Goal: Task Accomplishment & Management: Manage account settings

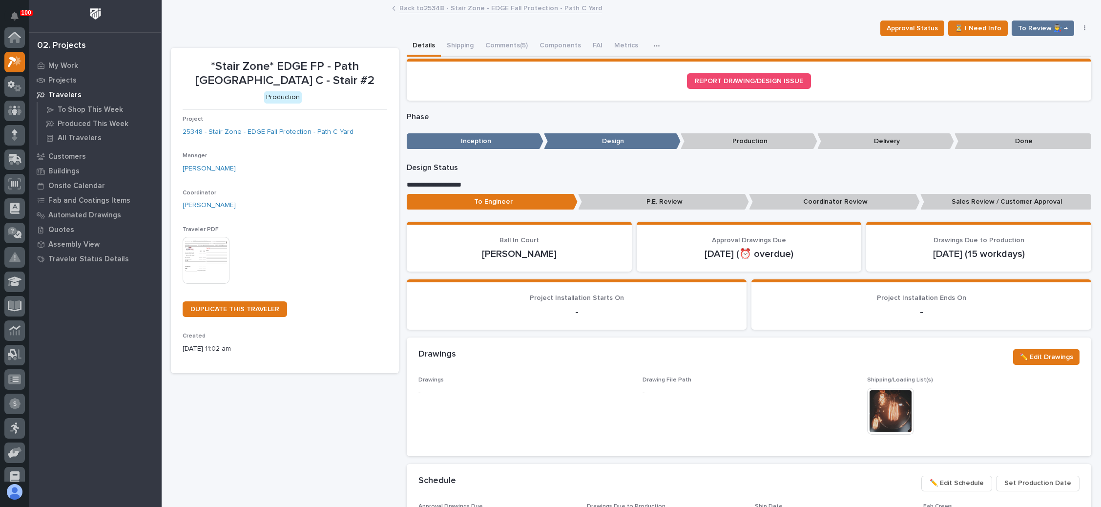
scroll to position [24, 0]
click at [14, 62] on icon at bounding box center [15, 62] width 14 height 11
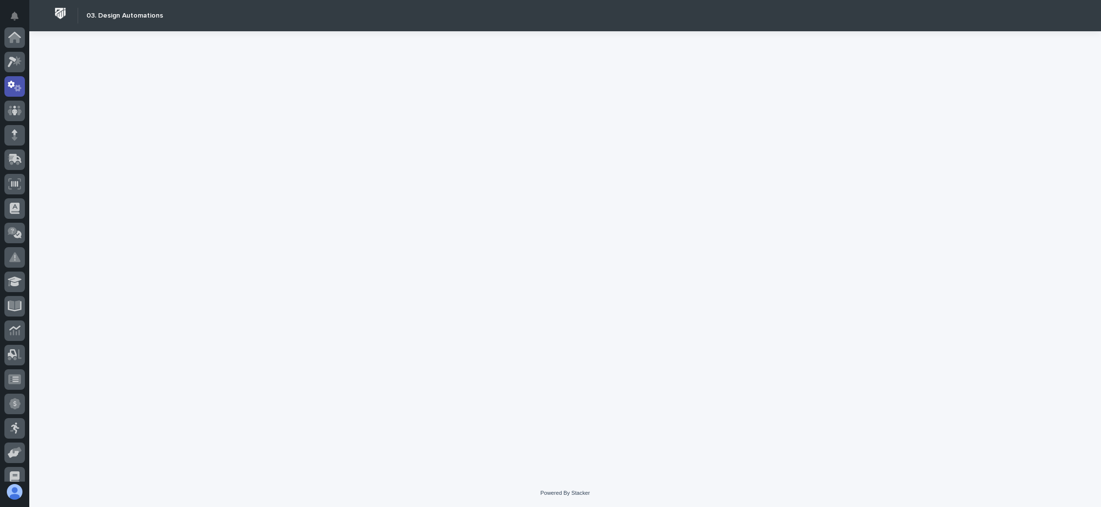
scroll to position [48, 0]
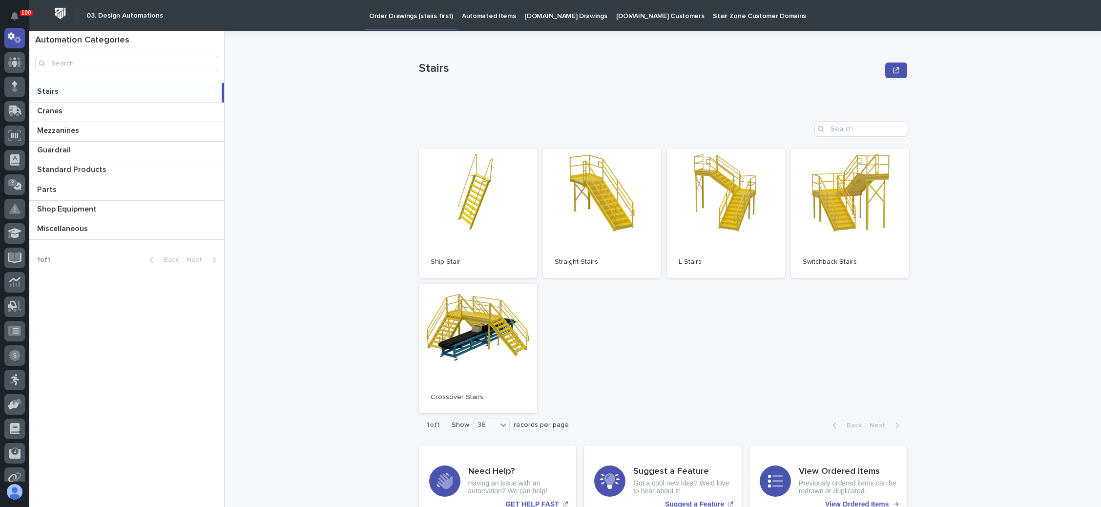
click at [644, 13] on p "[DOMAIN_NAME] Customers" at bounding box center [660, 10] width 88 height 21
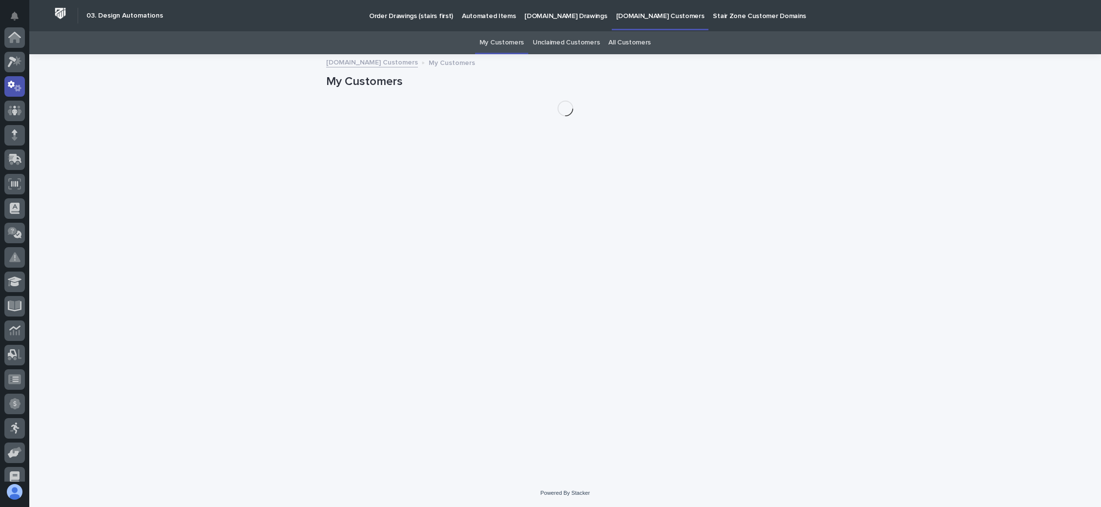
scroll to position [48, 0]
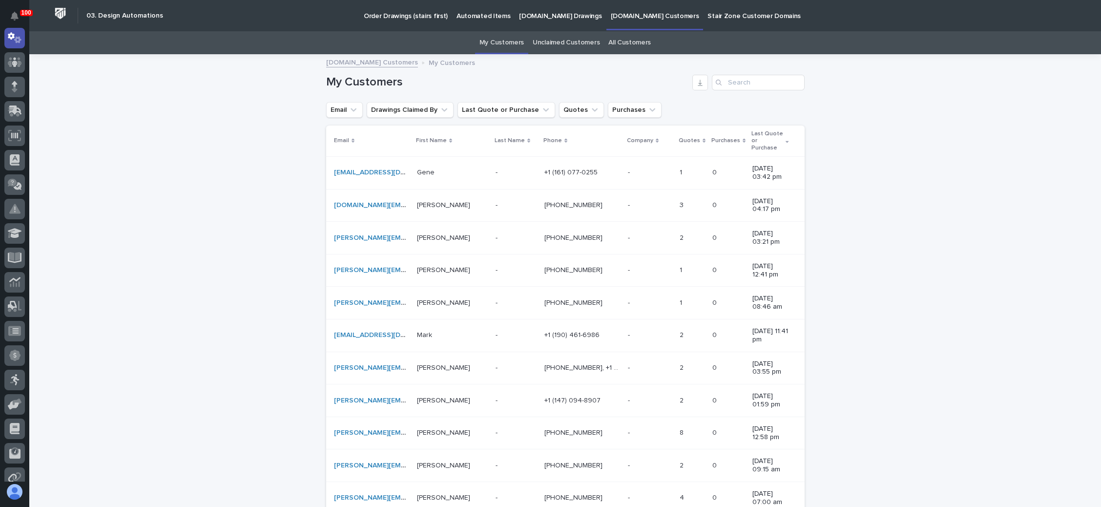
click at [571, 41] on link "Unclaimed Customers" at bounding box center [566, 42] width 67 height 23
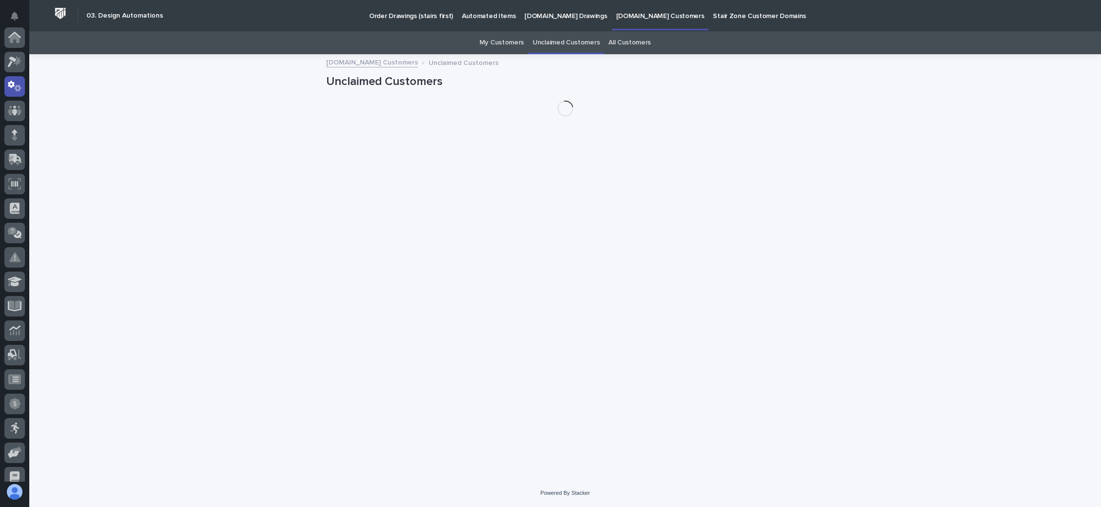
scroll to position [48, 0]
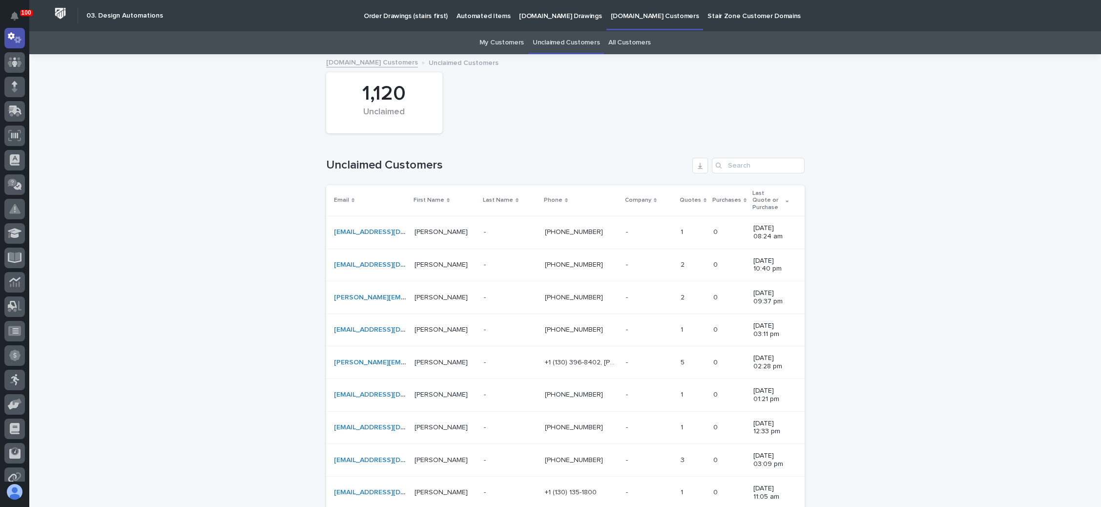
click at [496, 257] on td "- -" at bounding box center [510, 265] width 61 height 33
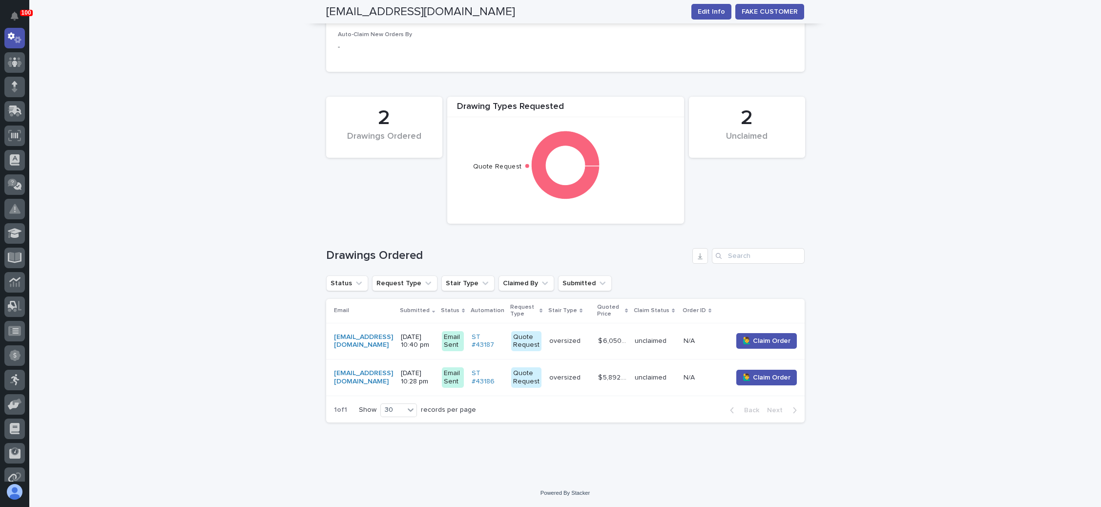
scroll to position [249, 0]
click at [555, 335] on p "oversized" at bounding box center [565, 340] width 33 height 10
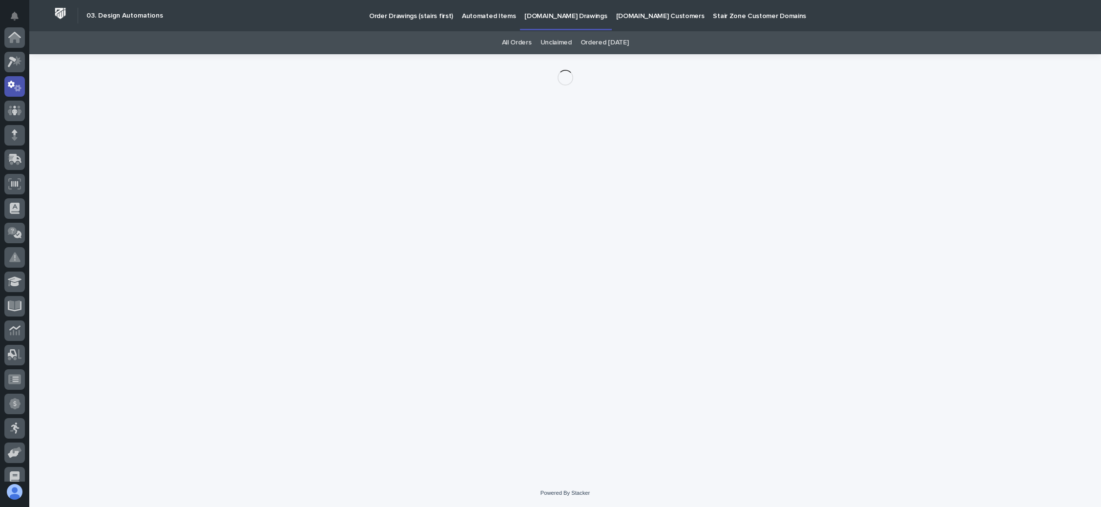
scroll to position [48, 0]
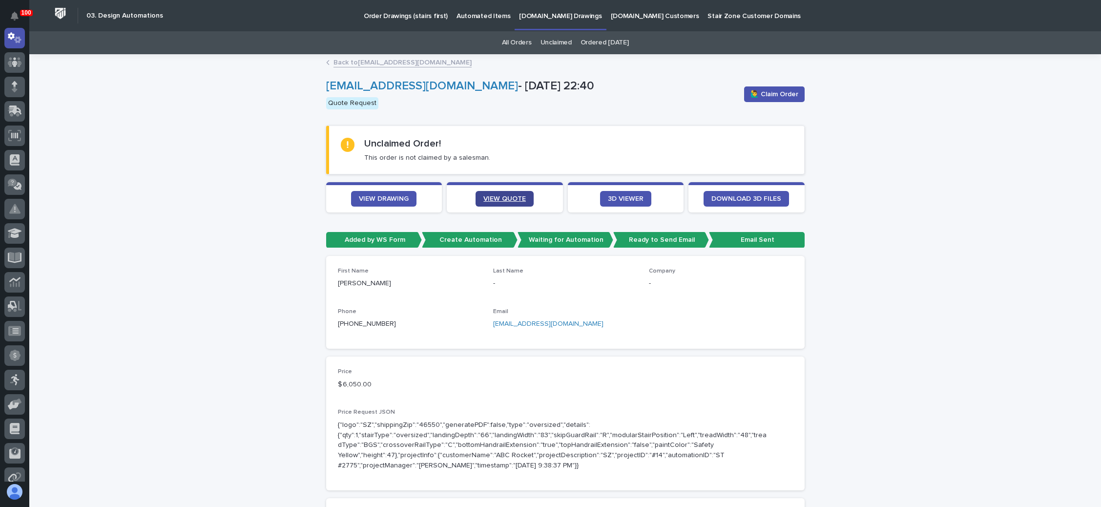
click at [499, 197] on span "VIEW QUOTE" at bounding box center [504, 198] width 42 height 7
click at [768, 92] on span "🙋‍♂️ Claim Order" at bounding box center [774, 94] width 48 height 10
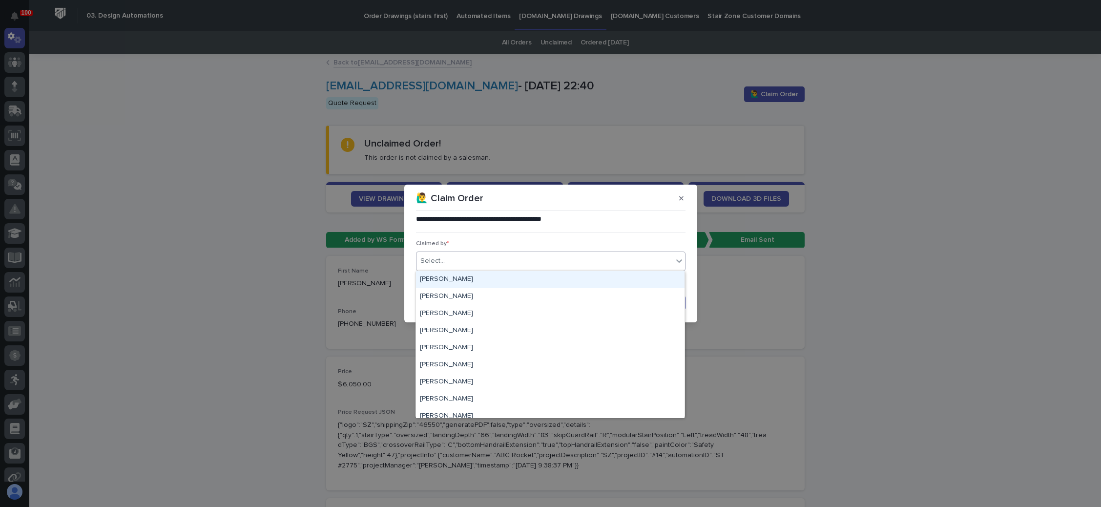
click at [577, 257] on div "Select..." at bounding box center [544, 261] width 256 height 16
type input "**"
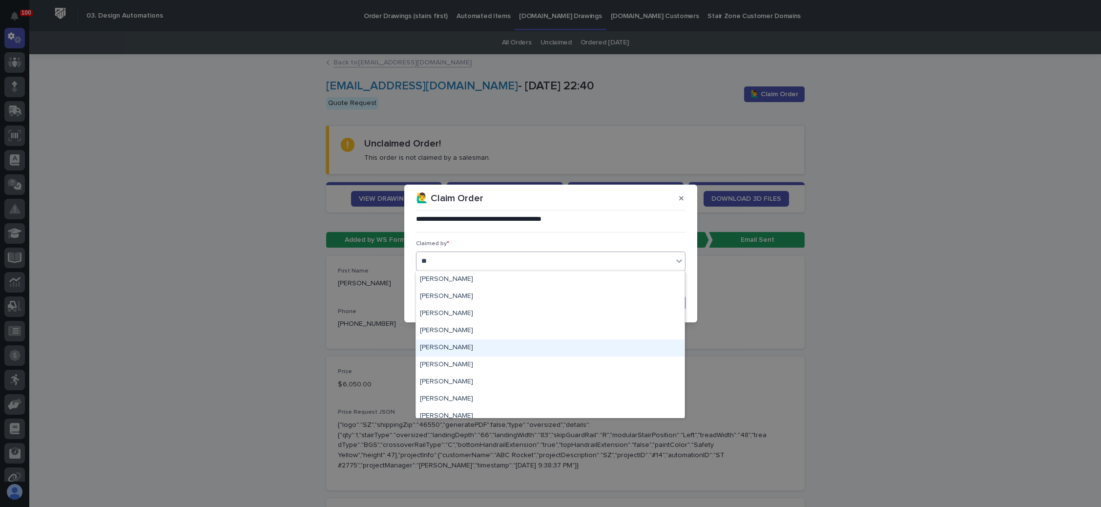
click at [468, 342] on div "[PERSON_NAME]" at bounding box center [550, 347] width 269 height 17
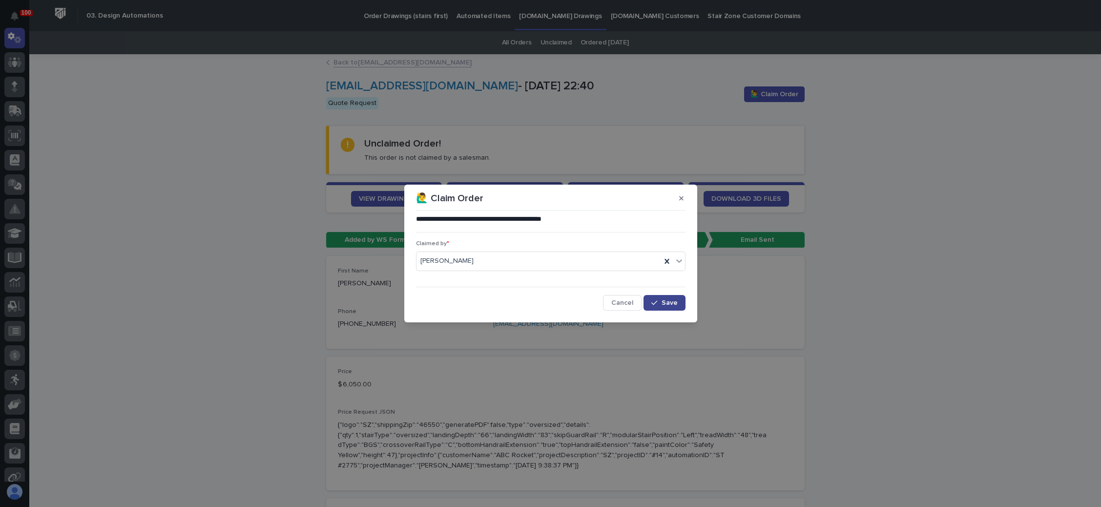
click at [649, 299] on button "Save" at bounding box center [664, 303] width 42 height 16
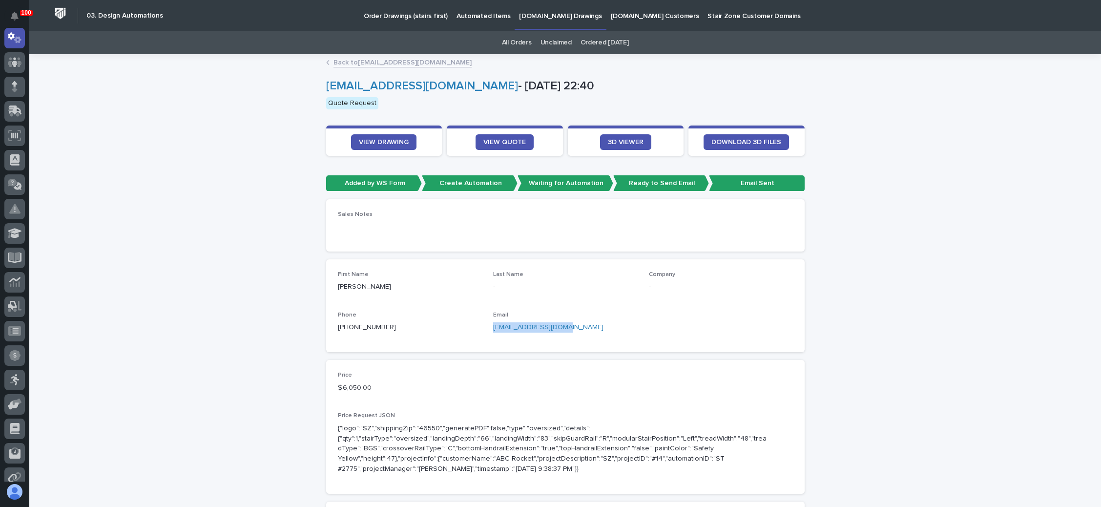
drag, startPoint x: 551, startPoint y: 328, endPoint x: 486, endPoint y: 332, distance: 65.6
click at [486, 332] on div "First Name Brandyn Last Name - Company - Phone +1 (515) 577-2812 Email bloney@s…" at bounding box center [565, 305] width 455 height 69
copy link "bloney@steellab.tech"
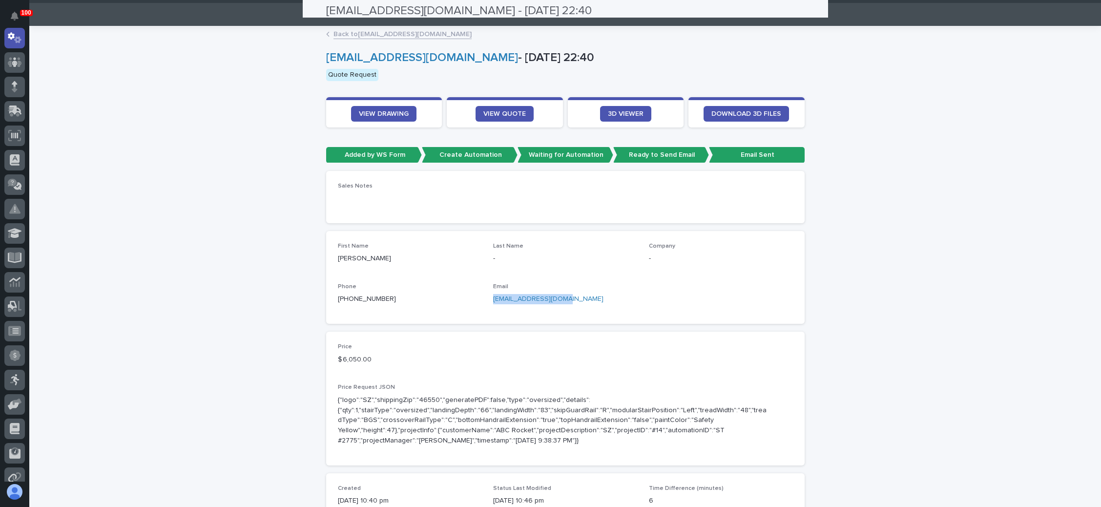
scroll to position [0, 0]
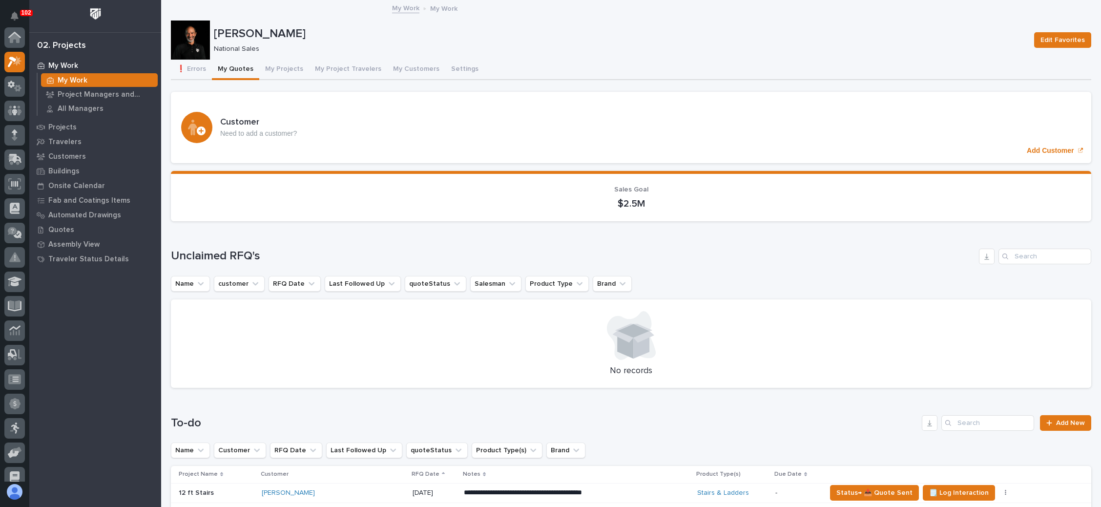
scroll to position [24, 0]
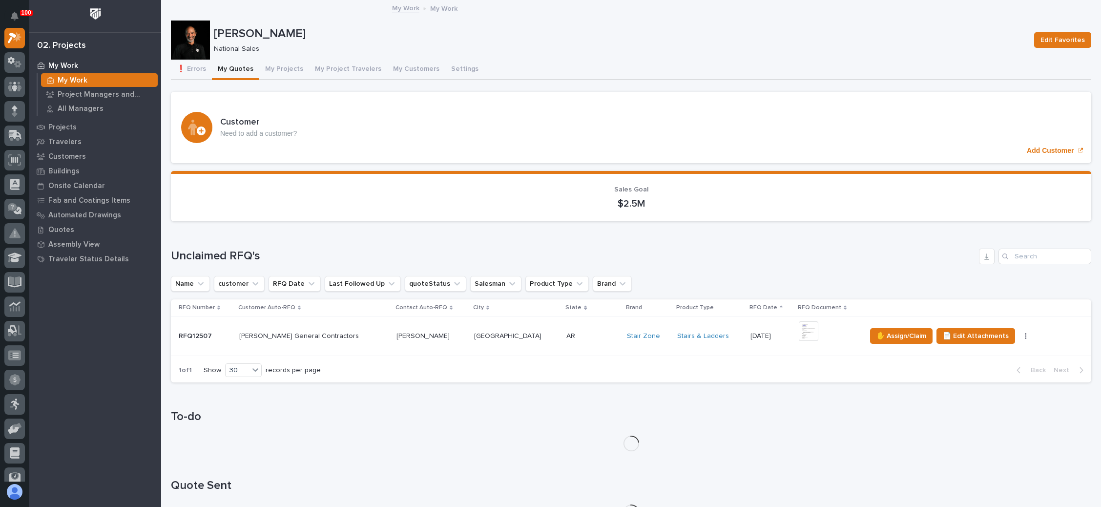
click at [566, 335] on p at bounding box center [592, 336] width 52 height 8
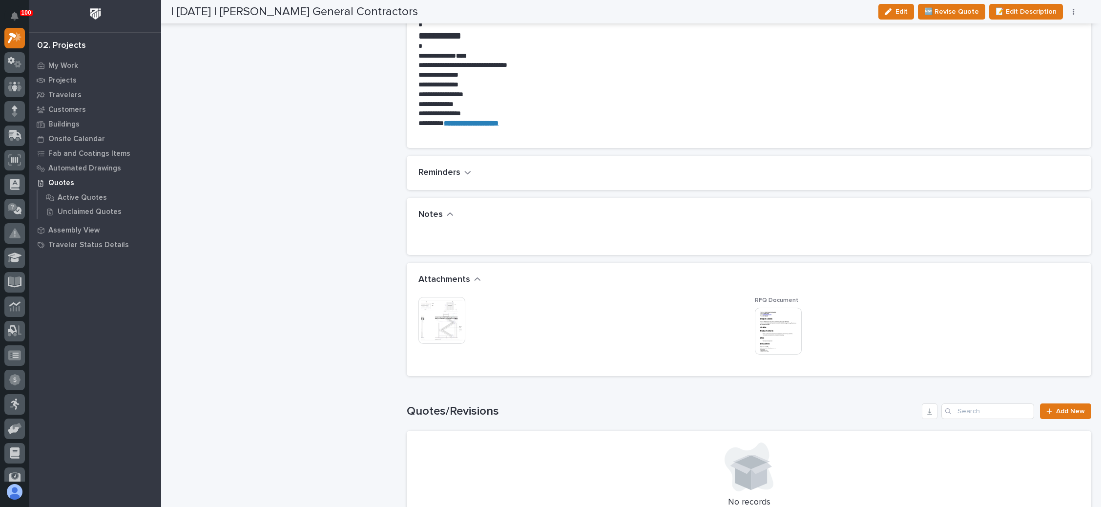
scroll to position [879, 0]
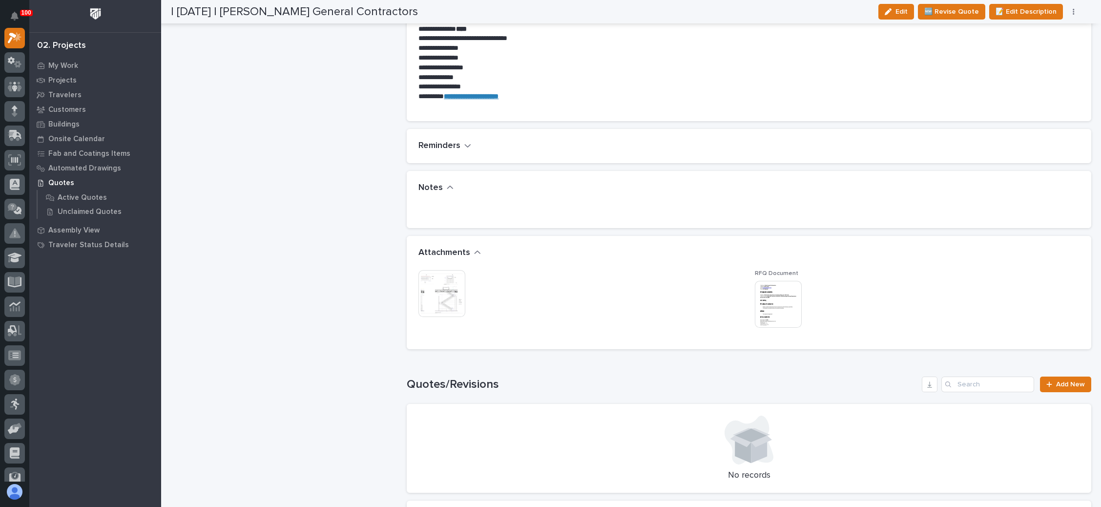
click at [436, 291] on img at bounding box center [441, 293] width 47 height 47
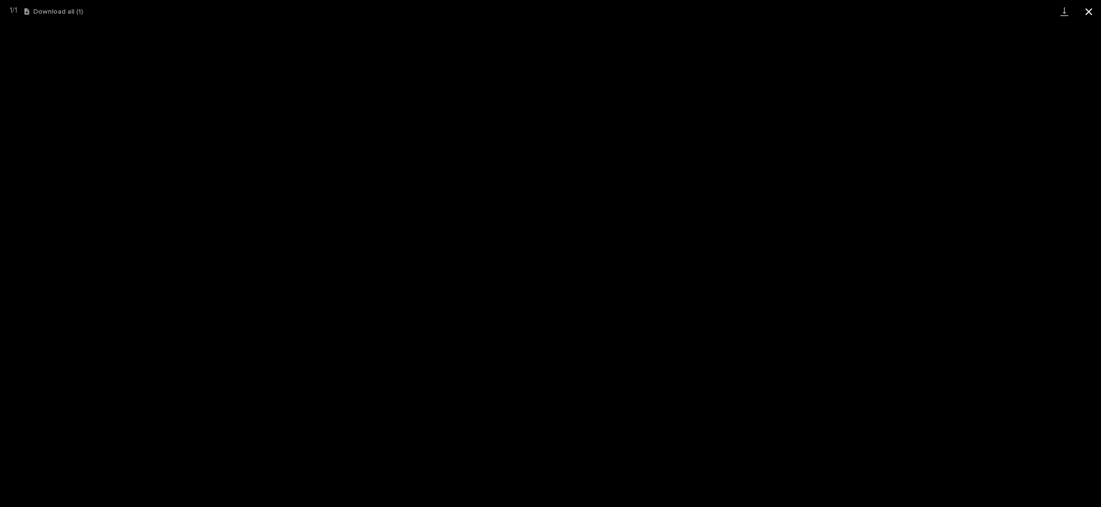
click at [1092, 13] on button "Close gallery" at bounding box center [1089, 11] width 24 height 23
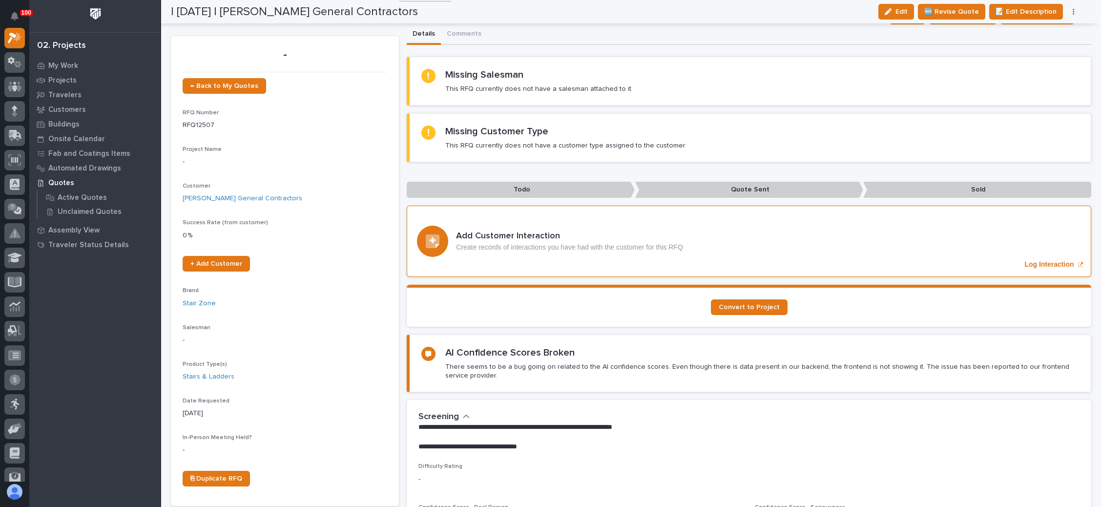
scroll to position [0, 0]
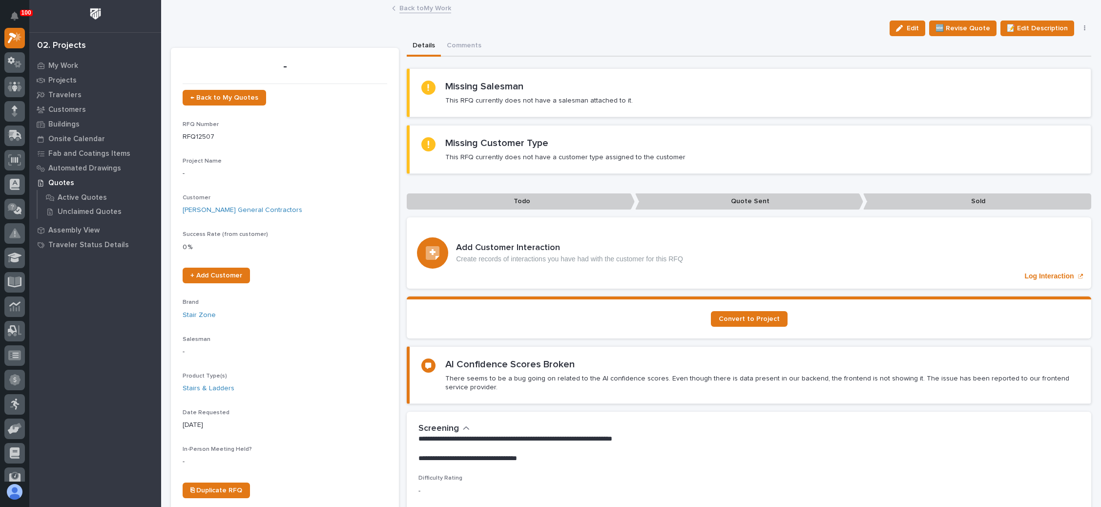
click at [1084, 27] on icon "button" at bounding box center [1084, 28] width 1 height 6
click at [1031, 77] on span "✋ Assign/Claim" at bounding box center [1030, 79] width 50 height 12
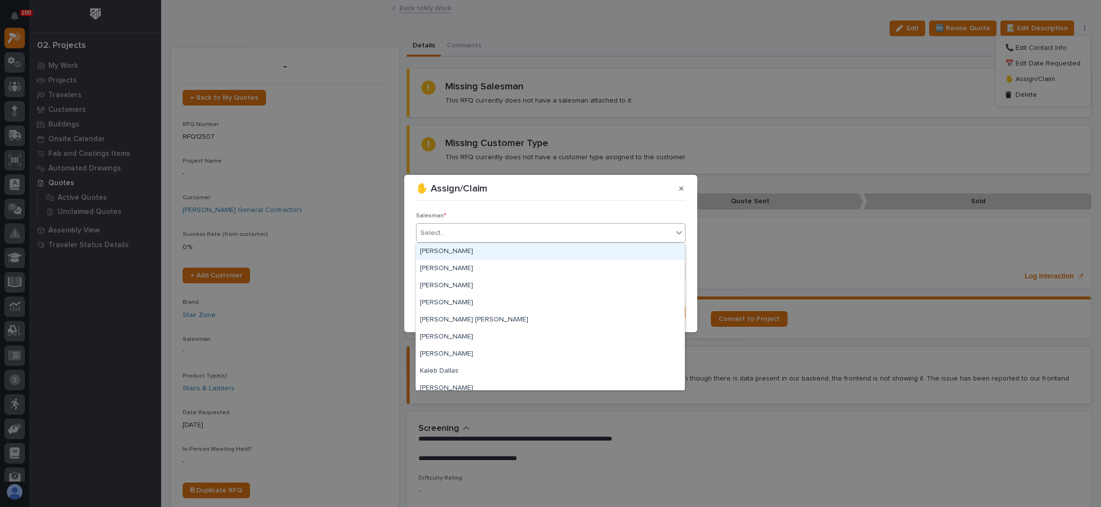
drag, startPoint x: 531, startPoint y: 235, endPoint x: 522, endPoint y: 239, distance: 9.8
click at [532, 234] on div "Select..." at bounding box center [544, 233] width 256 height 16
click at [491, 264] on div "[PERSON_NAME]" at bounding box center [550, 268] width 269 height 17
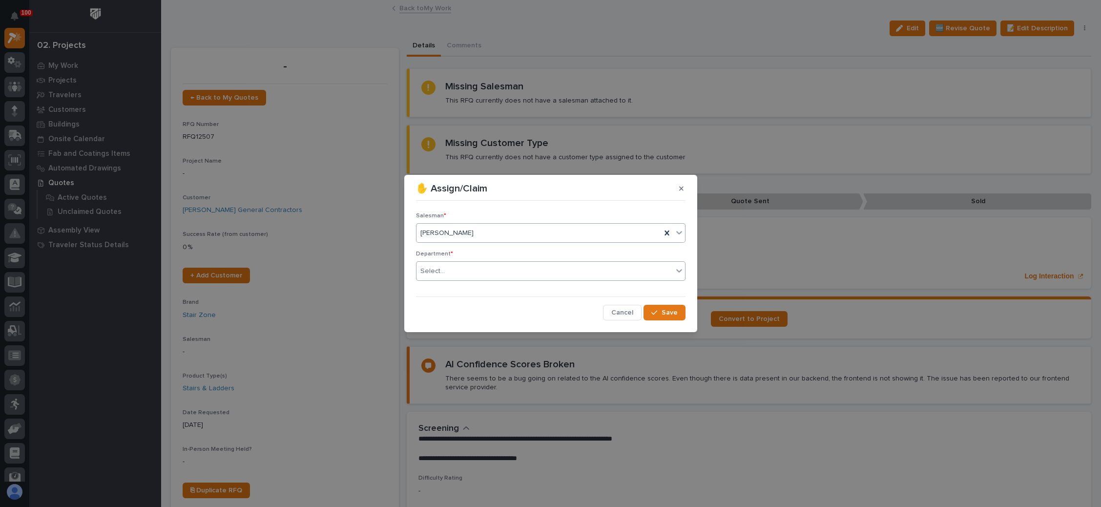
click at [491, 266] on div "Select..." at bounding box center [544, 271] width 256 height 16
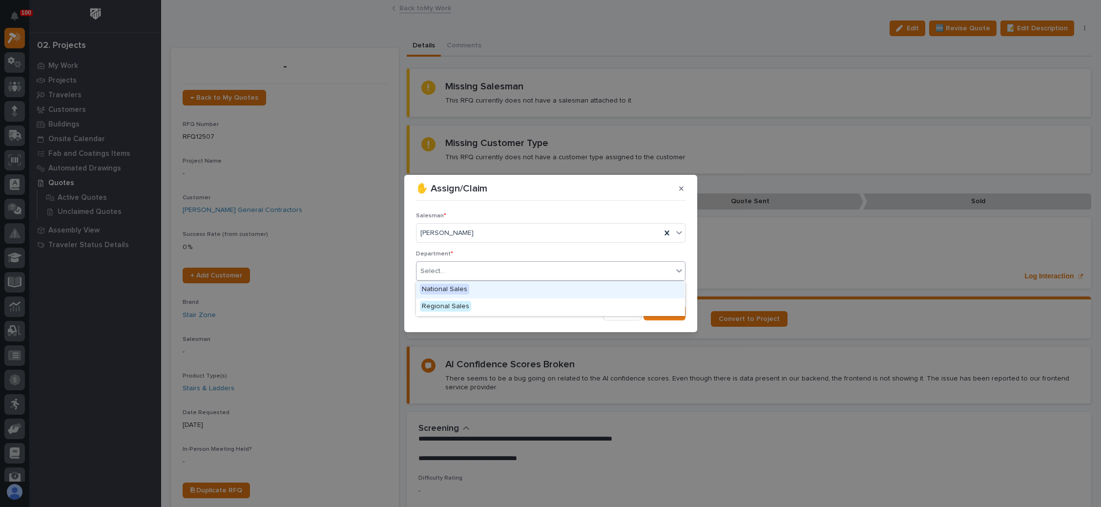
click at [484, 287] on div "National Sales" at bounding box center [550, 289] width 269 height 17
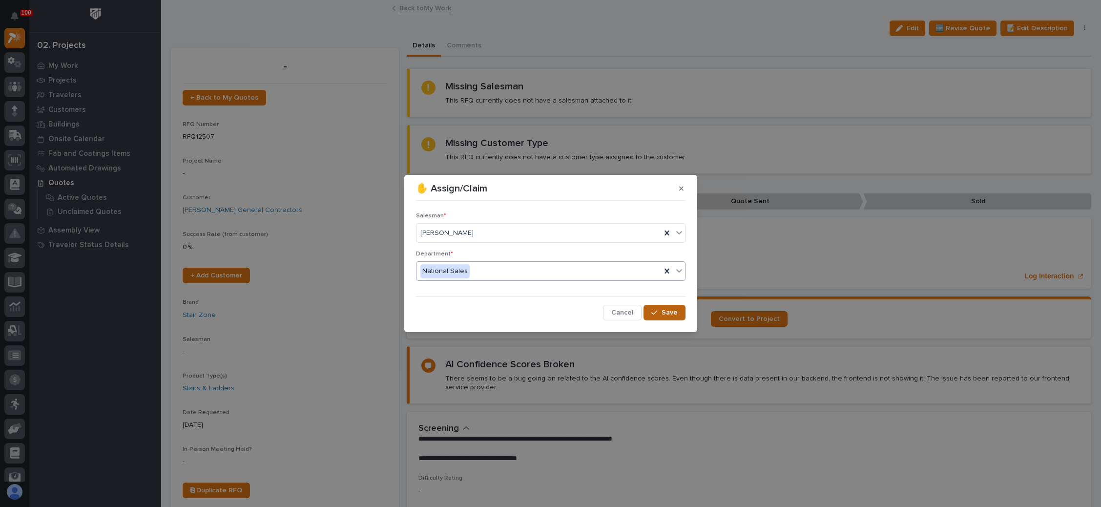
click at [653, 311] on icon "button" at bounding box center [654, 312] width 6 height 7
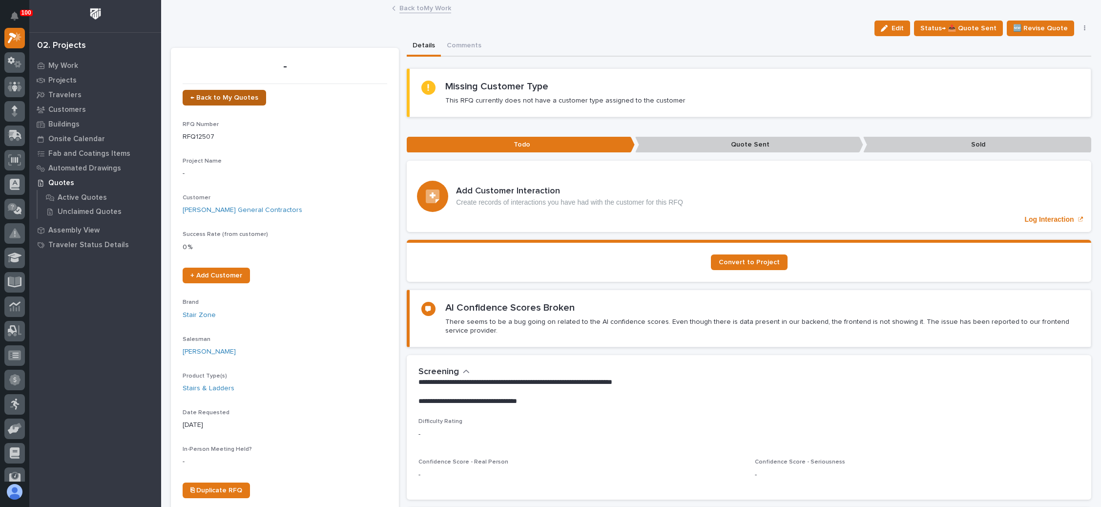
click at [234, 94] on span "← Back to My Quotes" at bounding box center [224, 97] width 68 height 7
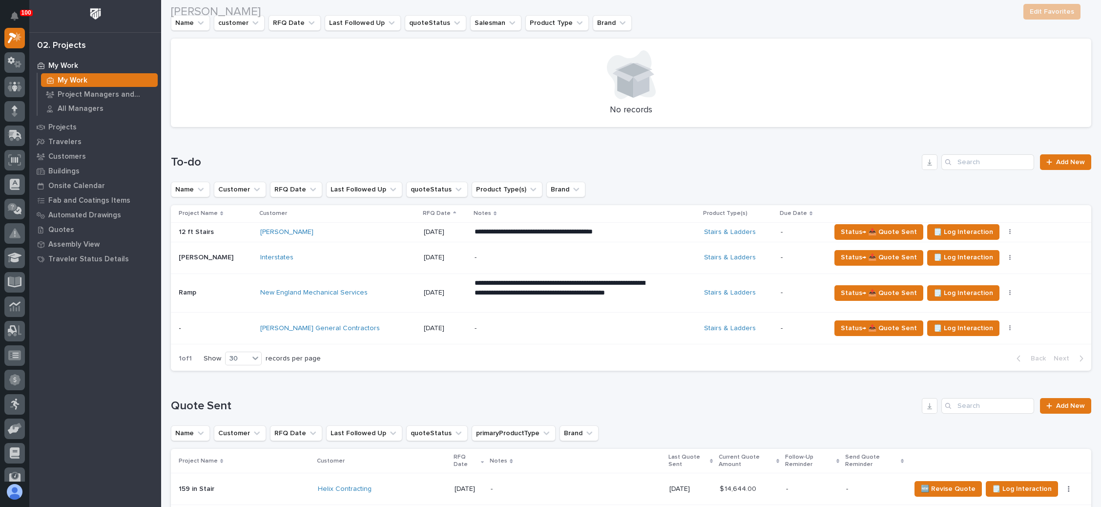
scroll to position [366, 0]
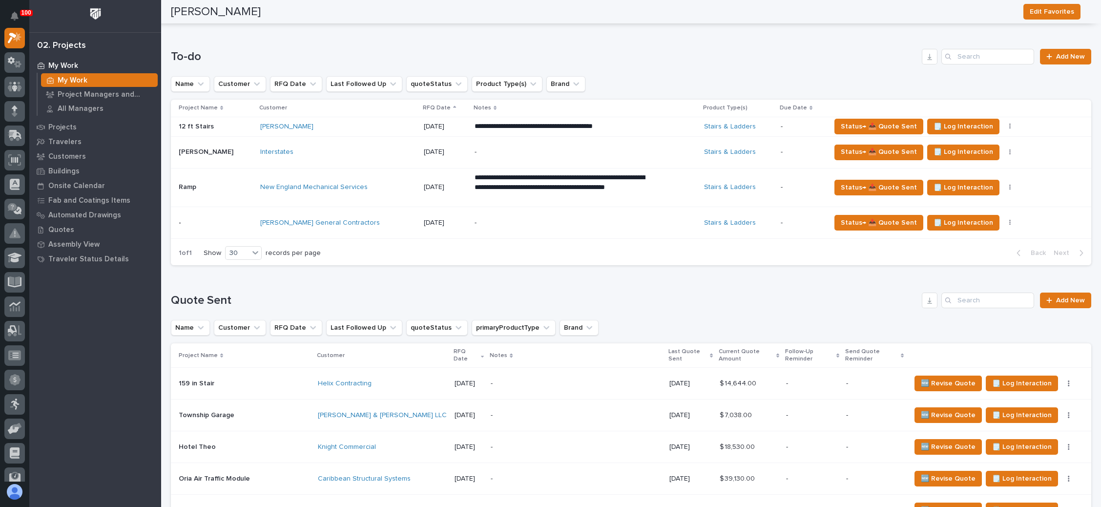
click at [519, 223] on p "-" at bounding box center [560, 223] width 171 height 8
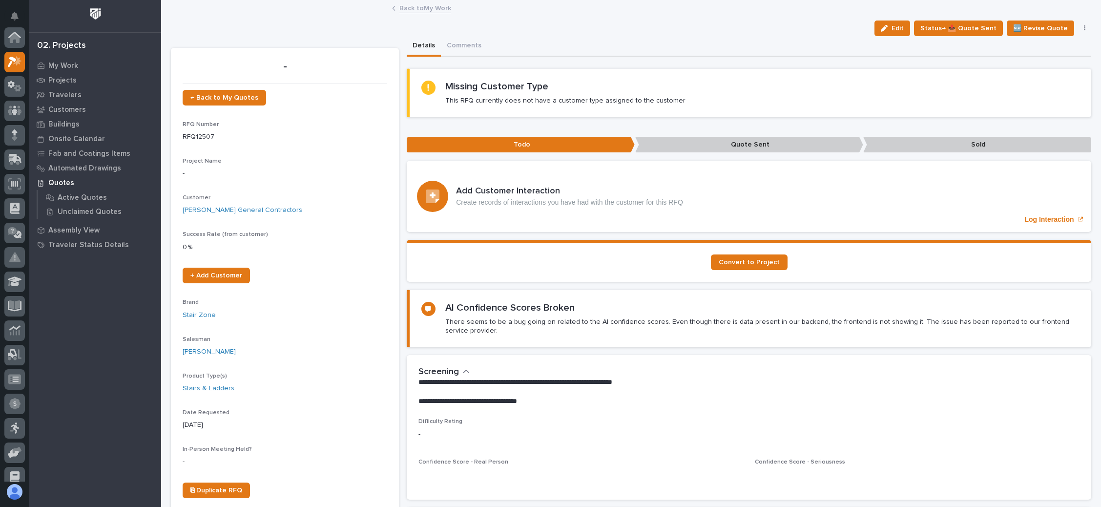
scroll to position [24, 0]
drag, startPoint x: 896, startPoint y: 33, endPoint x: 532, endPoint y: 100, distance: 370.8
click at [896, 32] on button "Edit" at bounding box center [892, 29] width 36 height 16
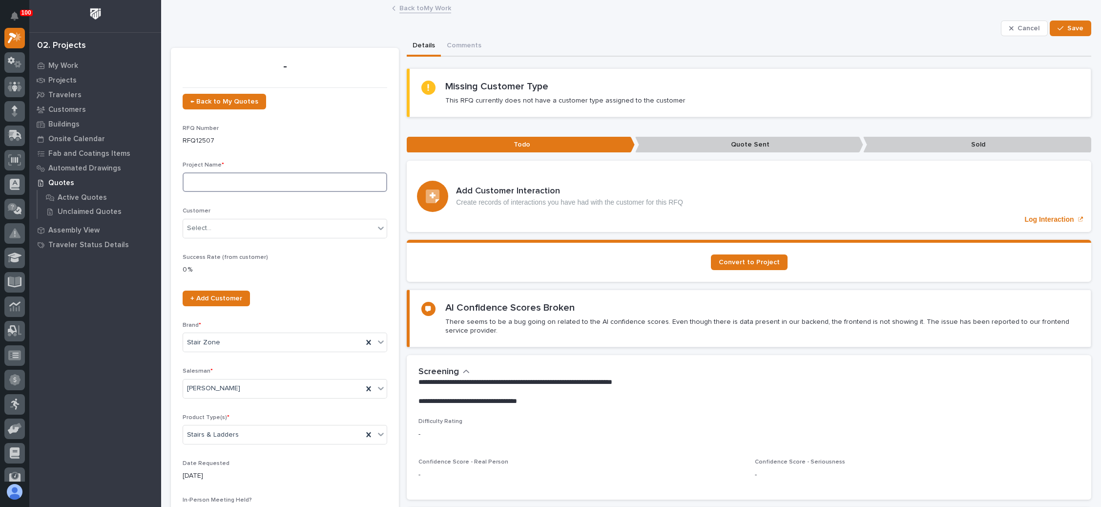
click at [257, 181] on input at bounding box center [285, 182] width 205 height 20
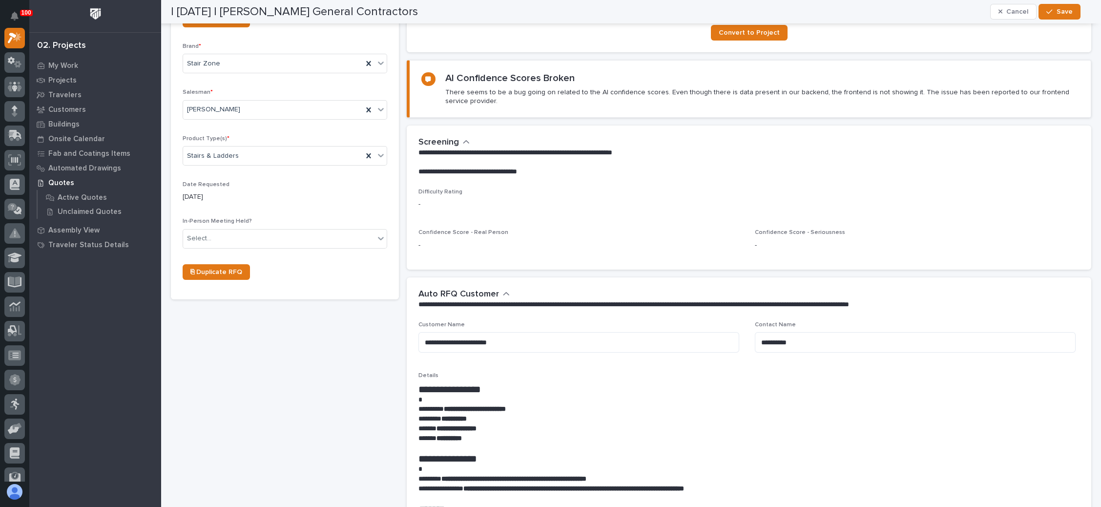
scroll to position [293, 0]
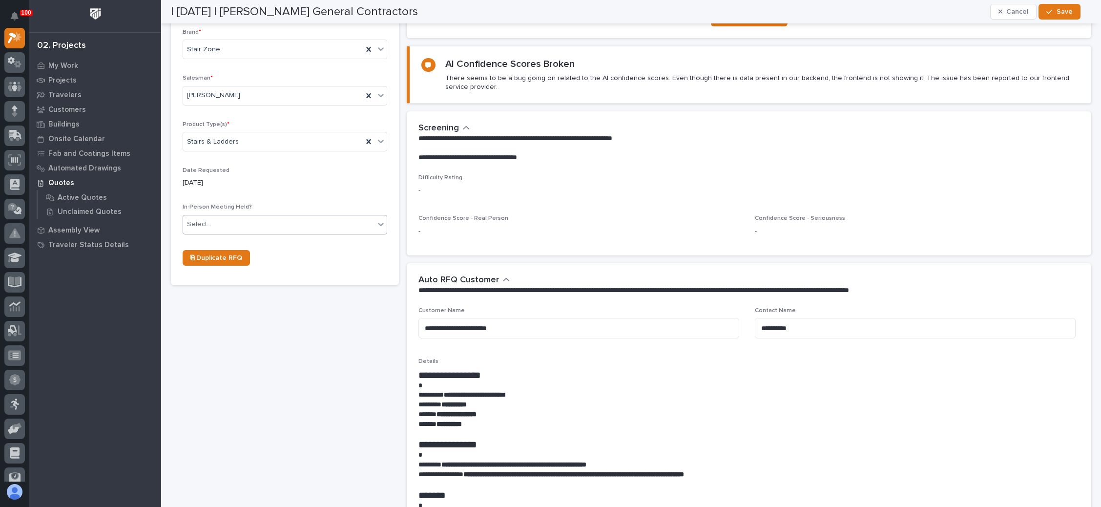
type input "Roof Access Stairs"
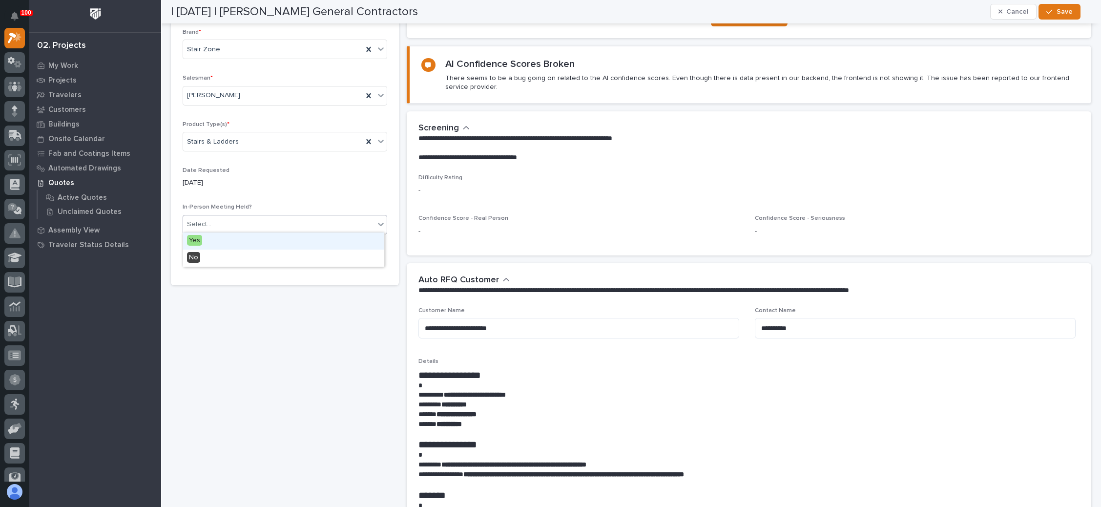
drag, startPoint x: 270, startPoint y: 228, endPoint x: 260, endPoint y: 243, distance: 18.7
click at [271, 227] on div "Select..." at bounding box center [278, 224] width 191 height 16
click at [256, 257] on div "No" at bounding box center [283, 257] width 201 height 17
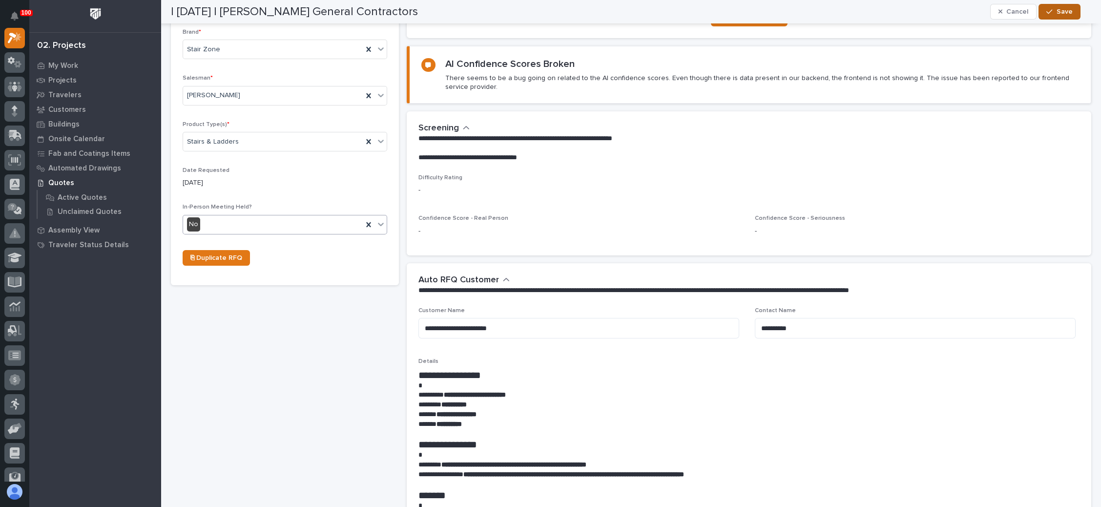
click at [1048, 11] on icon "button" at bounding box center [1049, 11] width 6 height 7
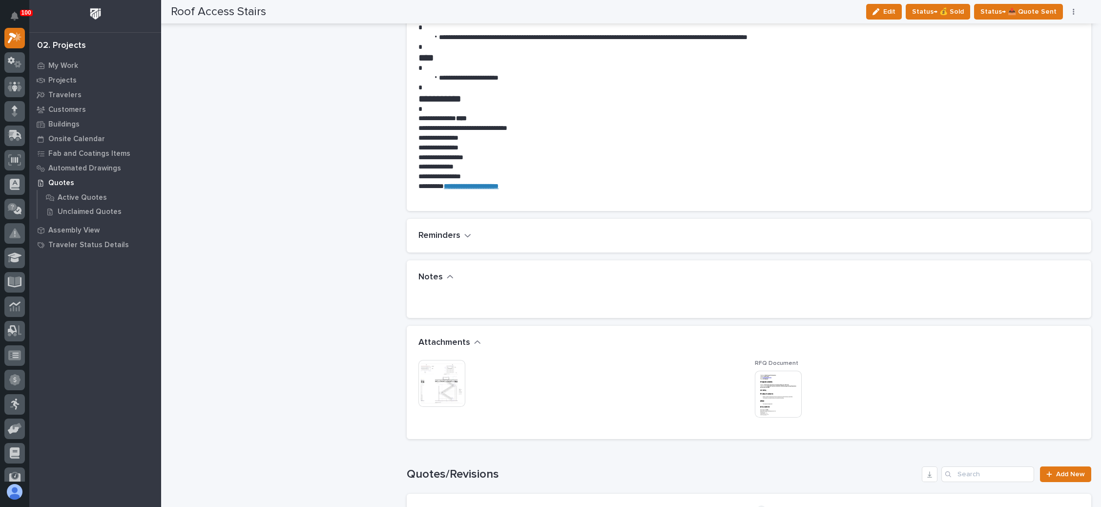
scroll to position [806, 0]
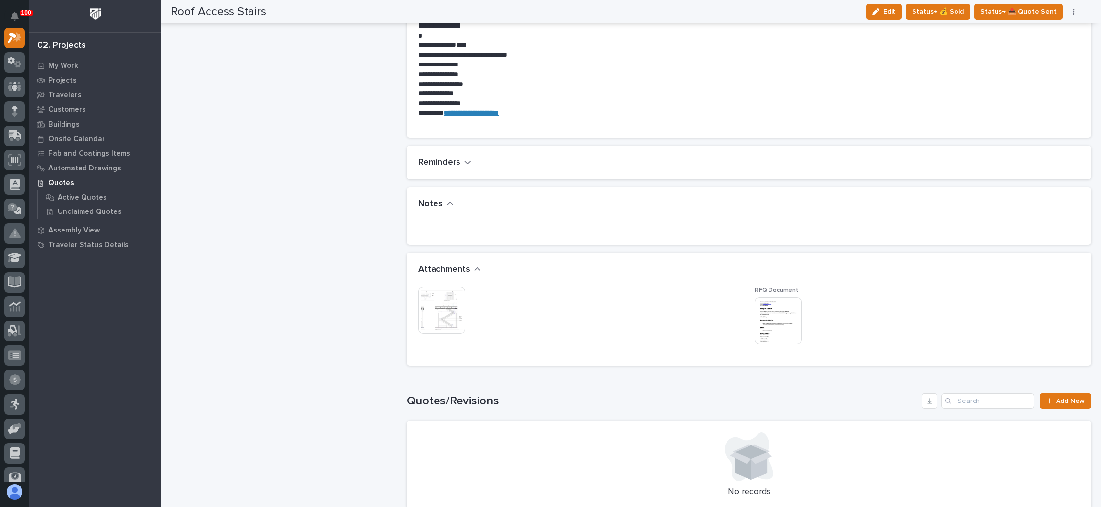
click at [762, 312] on img at bounding box center [778, 320] width 47 height 47
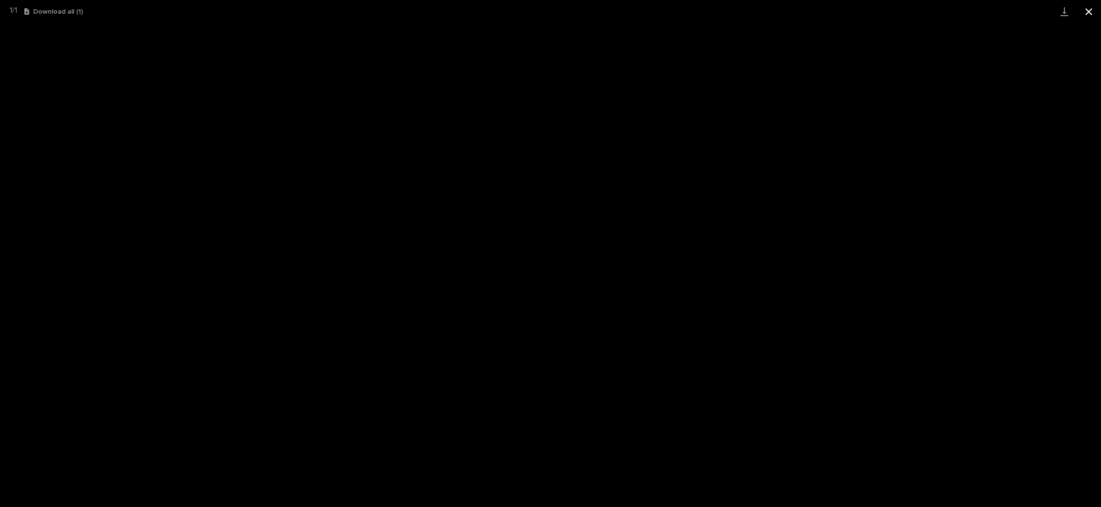
click at [1085, 6] on button "Close gallery" at bounding box center [1089, 11] width 24 height 23
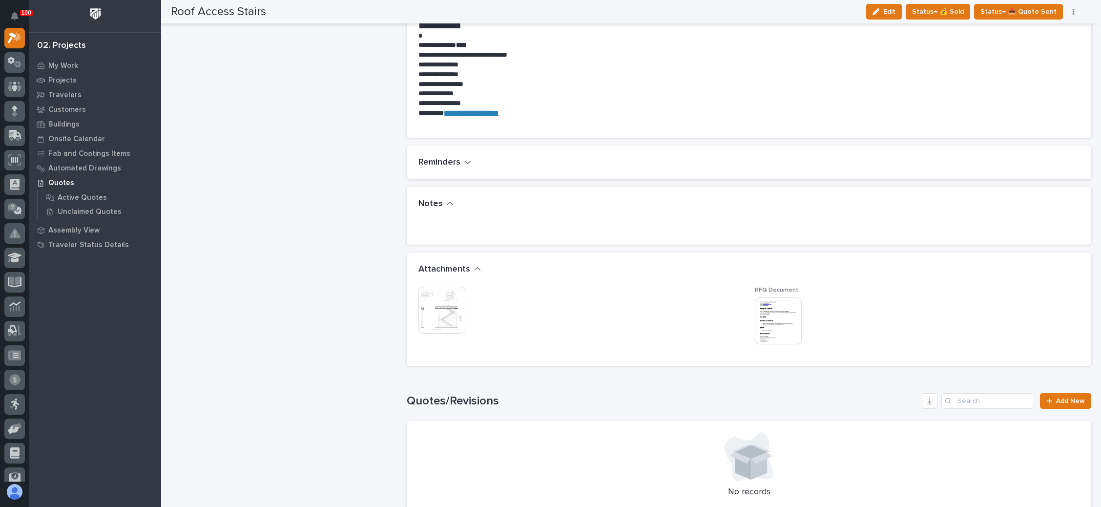
click at [445, 294] on img at bounding box center [441, 310] width 47 height 47
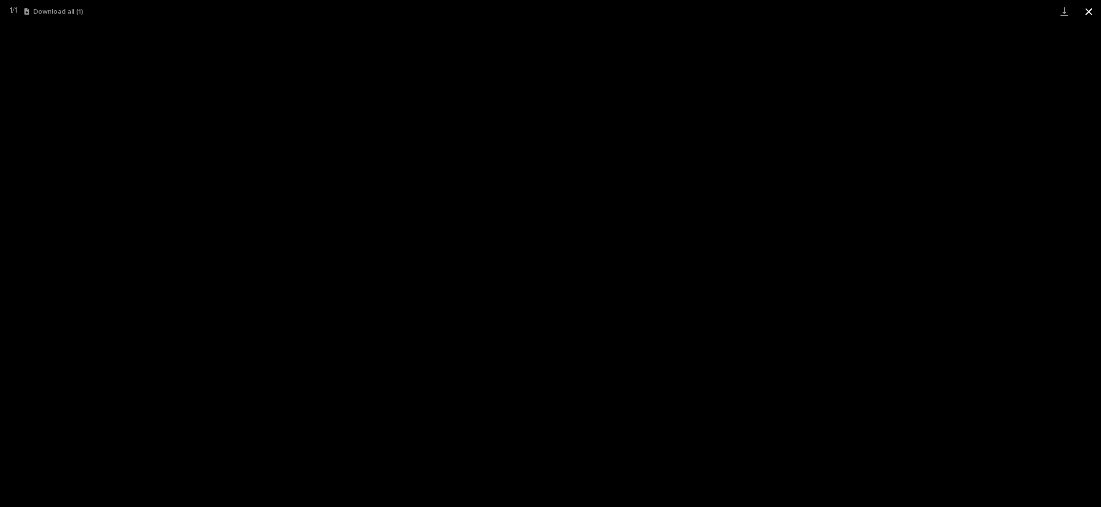
click at [1092, 15] on button "Close gallery" at bounding box center [1089, 11] width 24 height 23
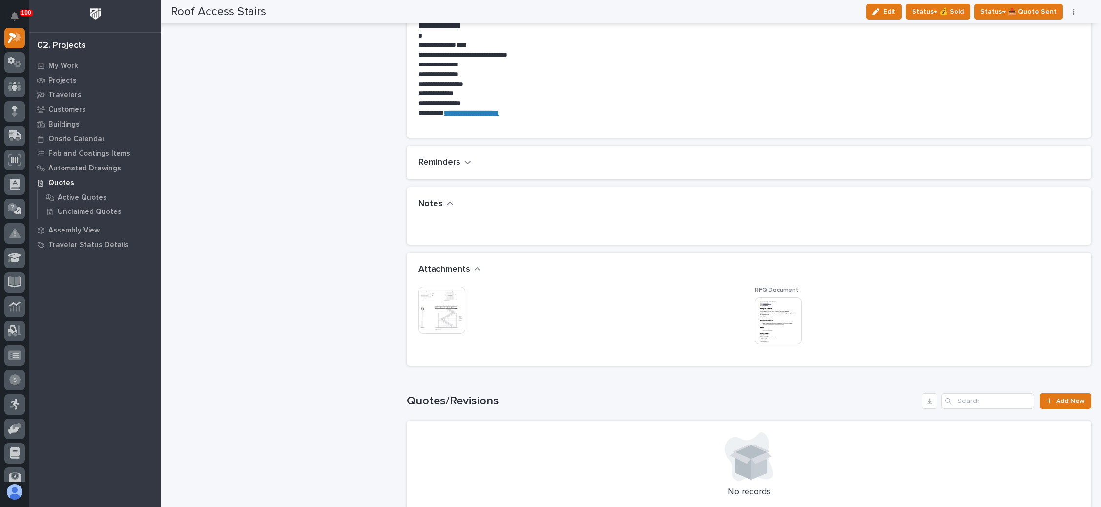
scroll to position [879, 0]
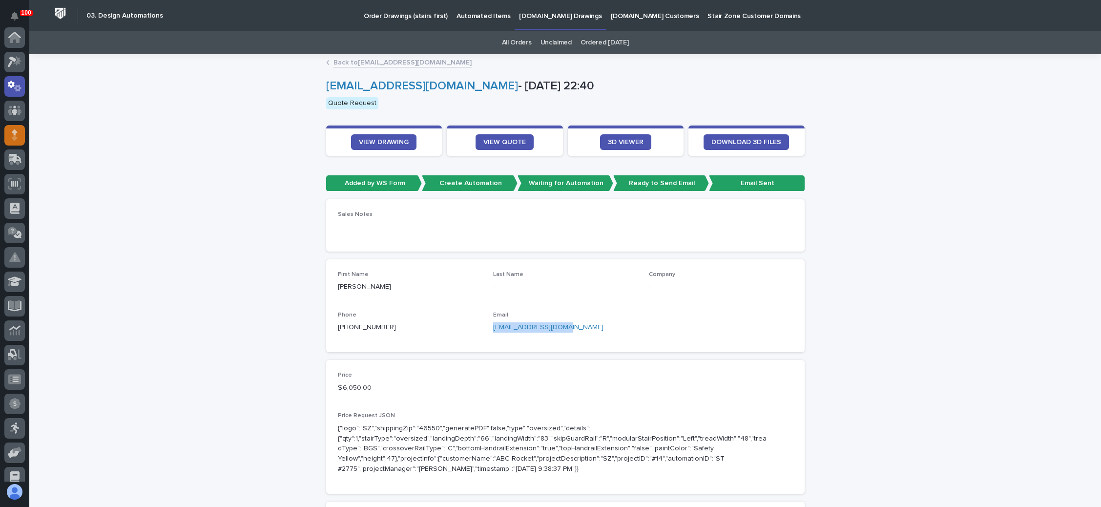
scroll to position [48, 0]
click at [16, 34] on icon at bounding box center [15, 37] width 14 height 11
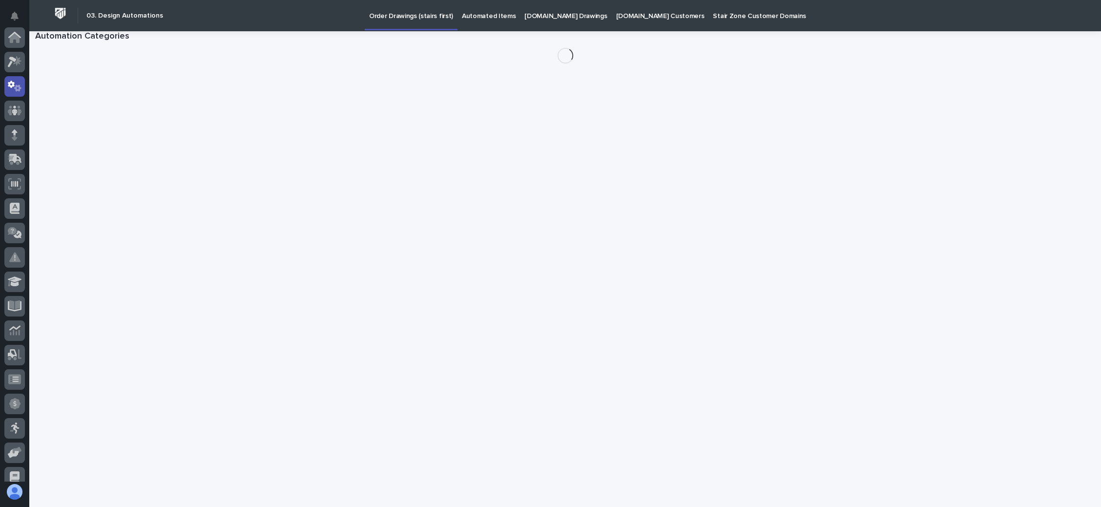
scroll to position [48, 0]
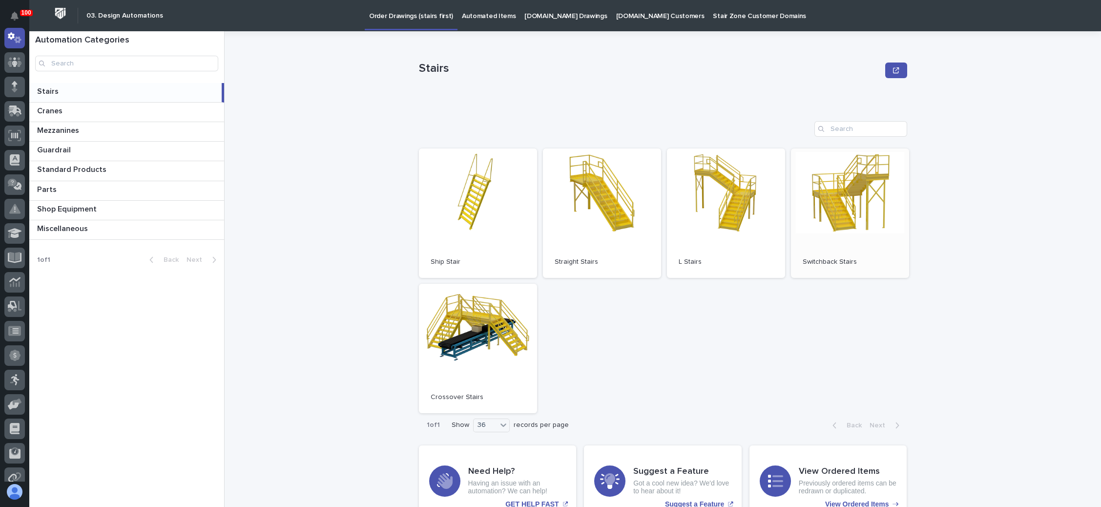
click at [830, 192] on link "Open" at bounding box center [850, 212] width 118 height 129
click at [563, 13] on p "[DOMAIN_NAME] Drawings" at bounding box center [565, 10] width 83 height 21
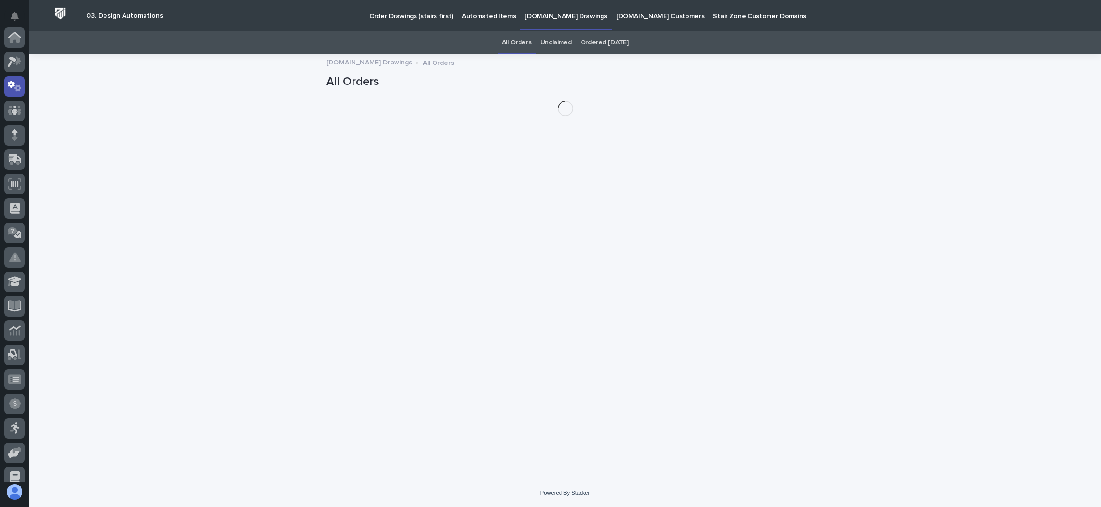
scroll to position [48, 0]
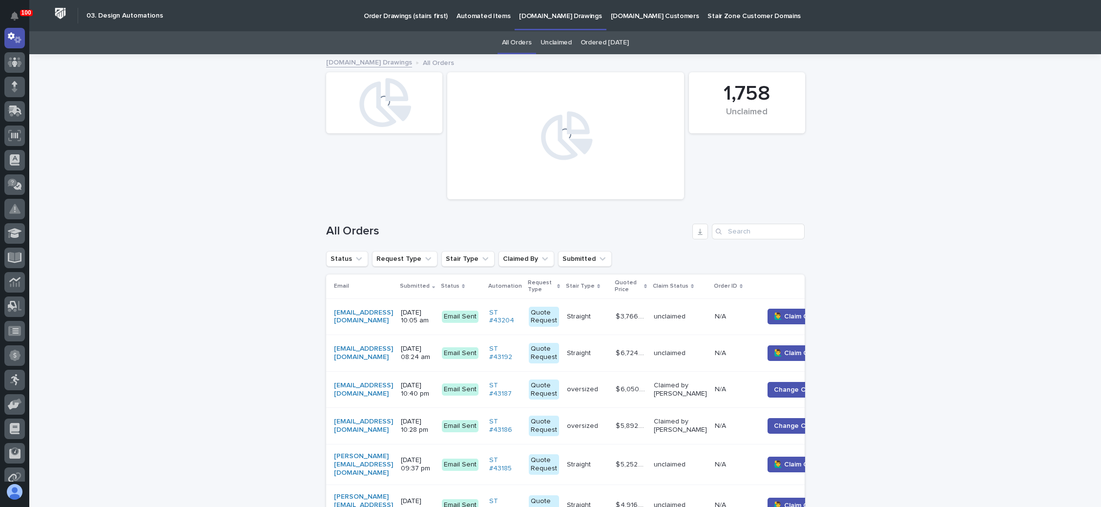
click at [560, 41] on link "Unclaimed" at bounding box center [555, 42] width 31 height 23
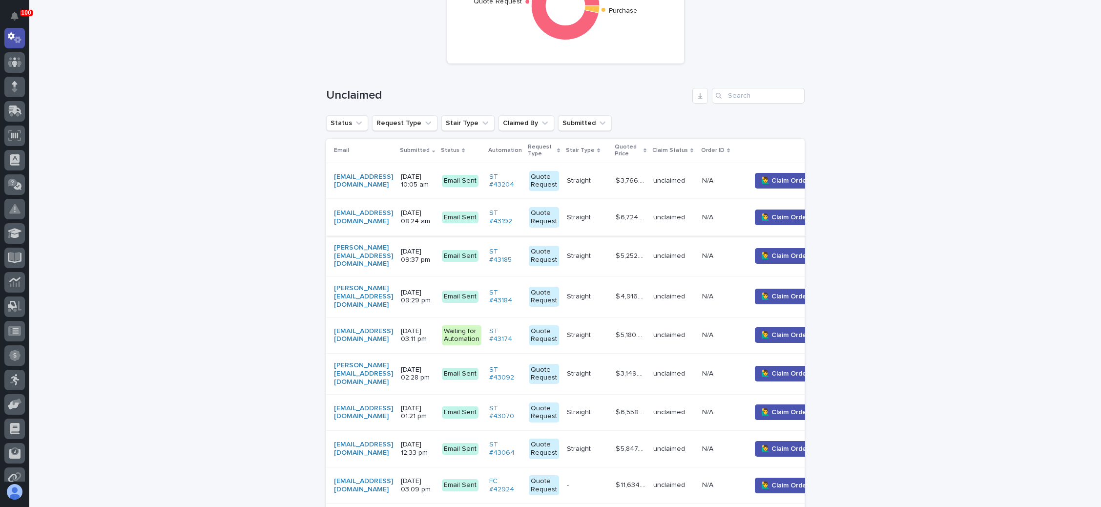
scroll to position [146, 0]
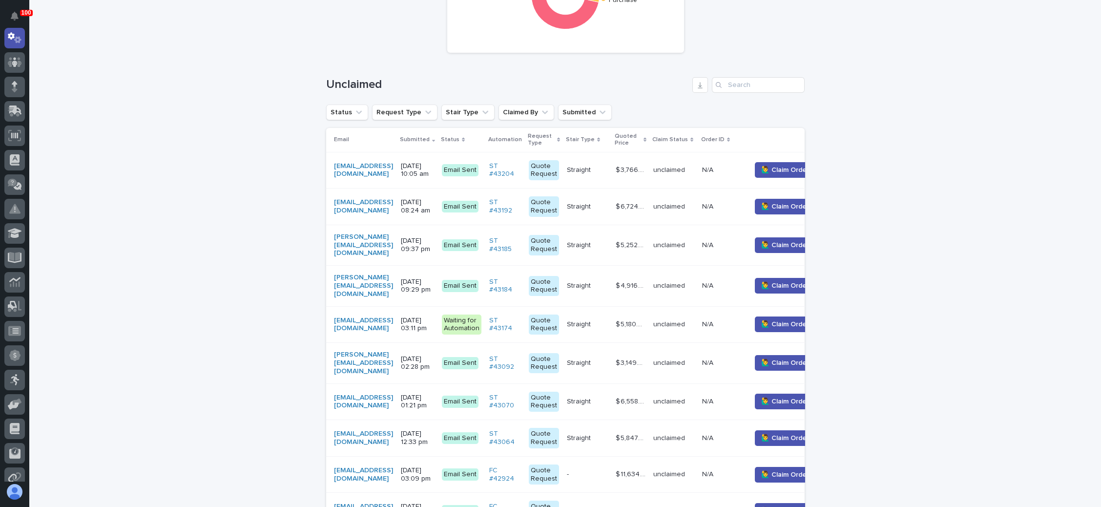
click at [434, 203] on p "10/09/2025 08:24 am" at bounding box center [417, 206] width 33 height 17
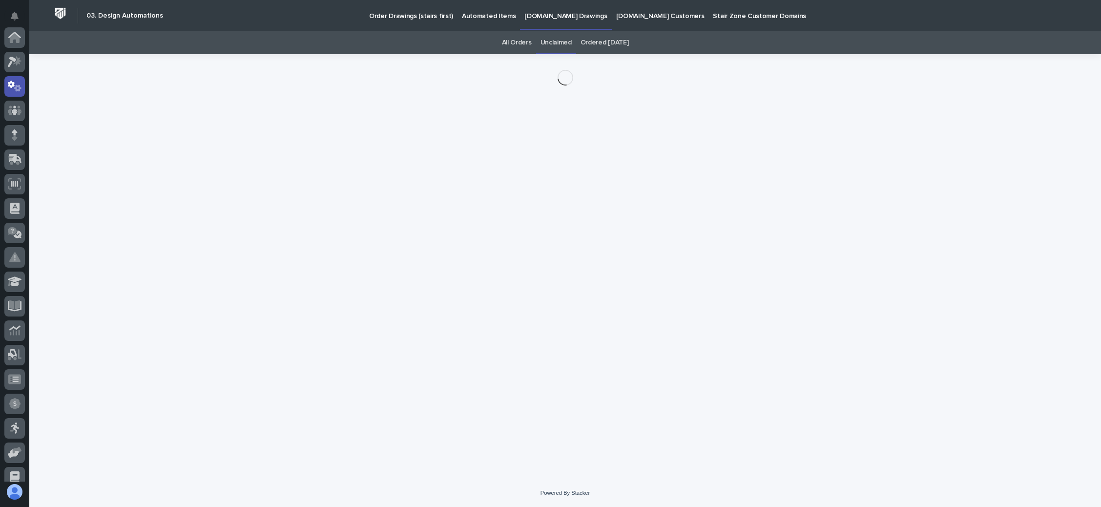
scroll to position [48, 0]
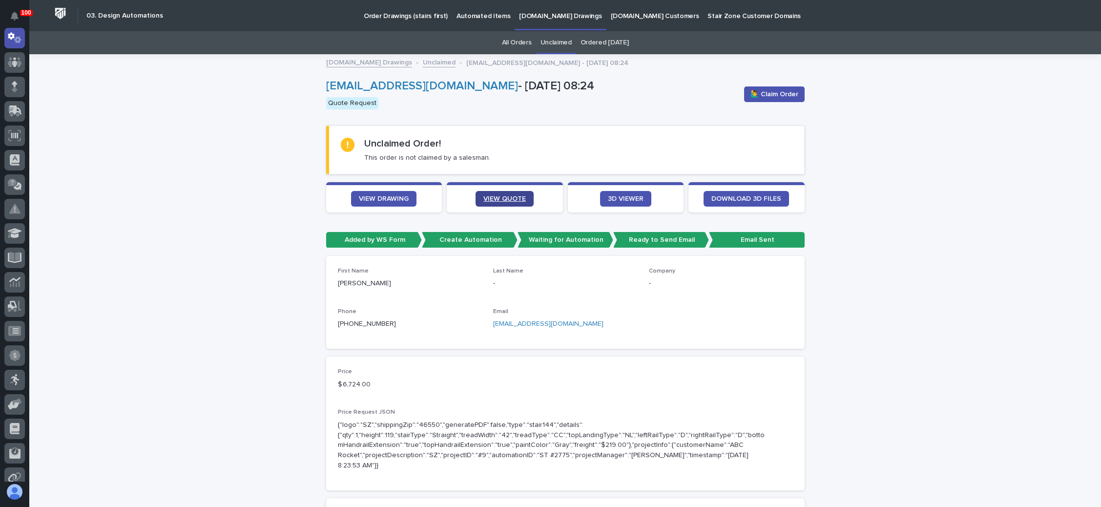
click at [483, 199] on span "VIEW QUOTE" at bounding box center [504, 198] width 42 height 7
click at [391, 195] on span "VIEW DRAWING" at bounding box center [384, 198] width 50 height 7
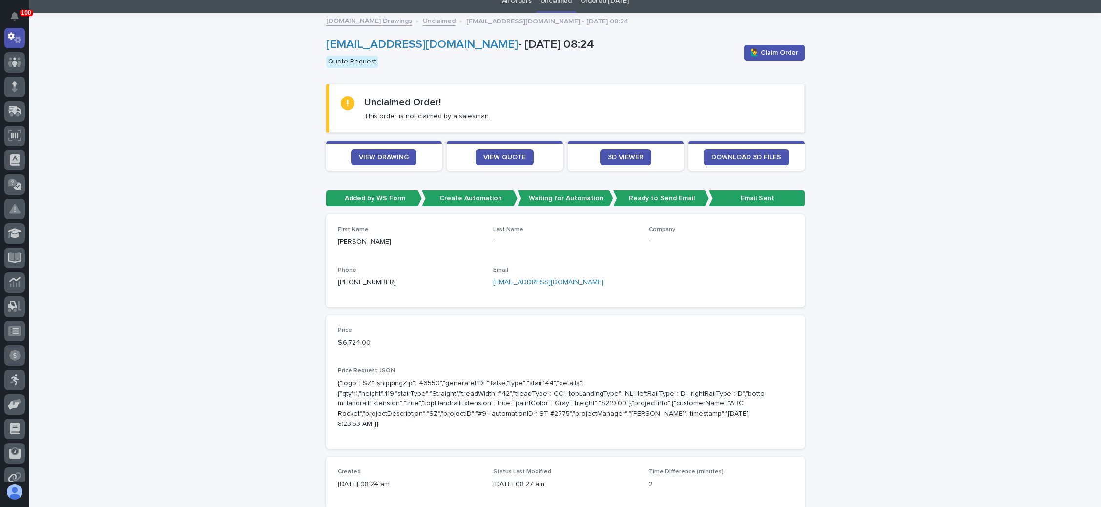
scroll to position [0, 0]
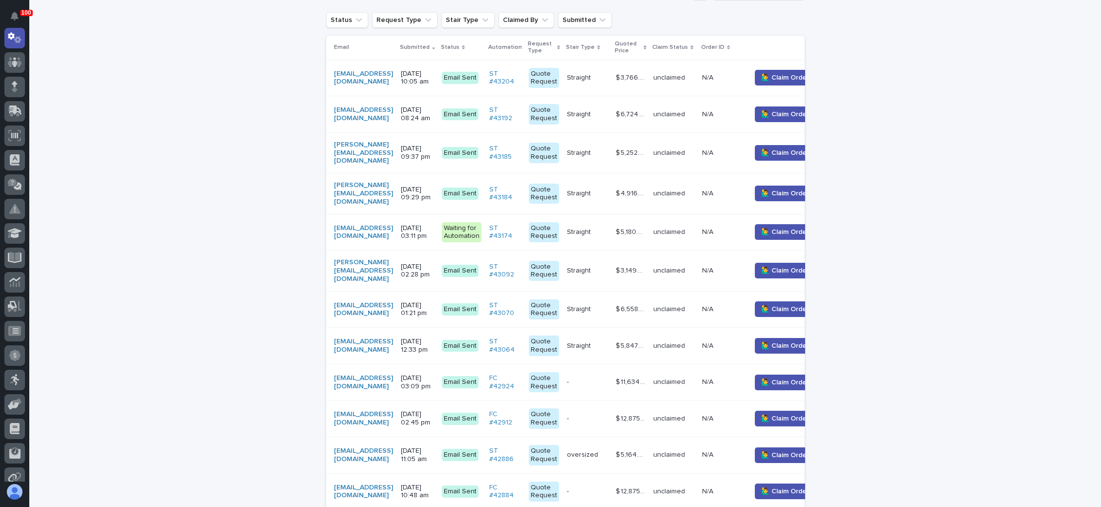
scroll to position [250, 0]
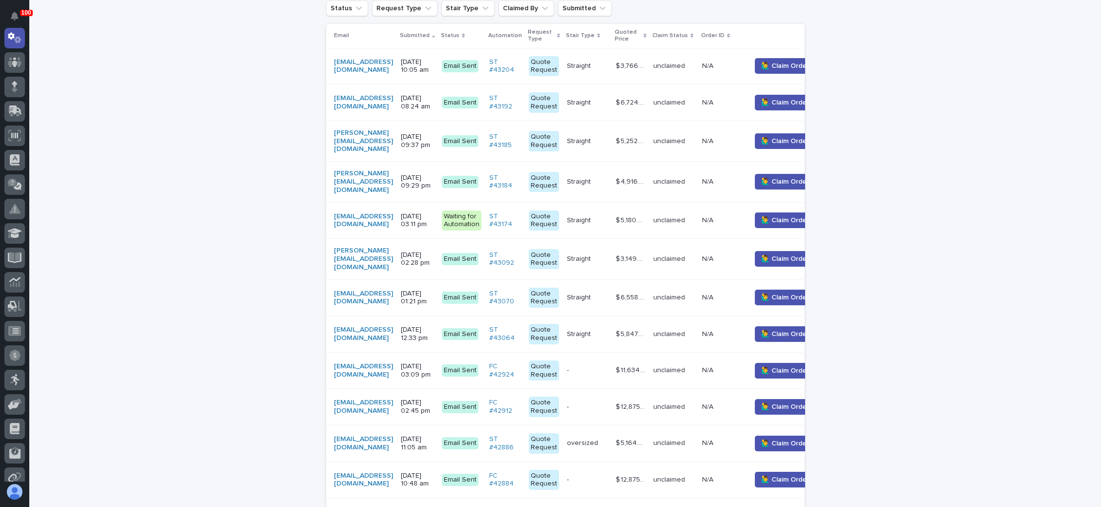
click at [434, 290] on p "10/07/2025 01:21 pm" at bounding box center [417, 298] width 33 height 17
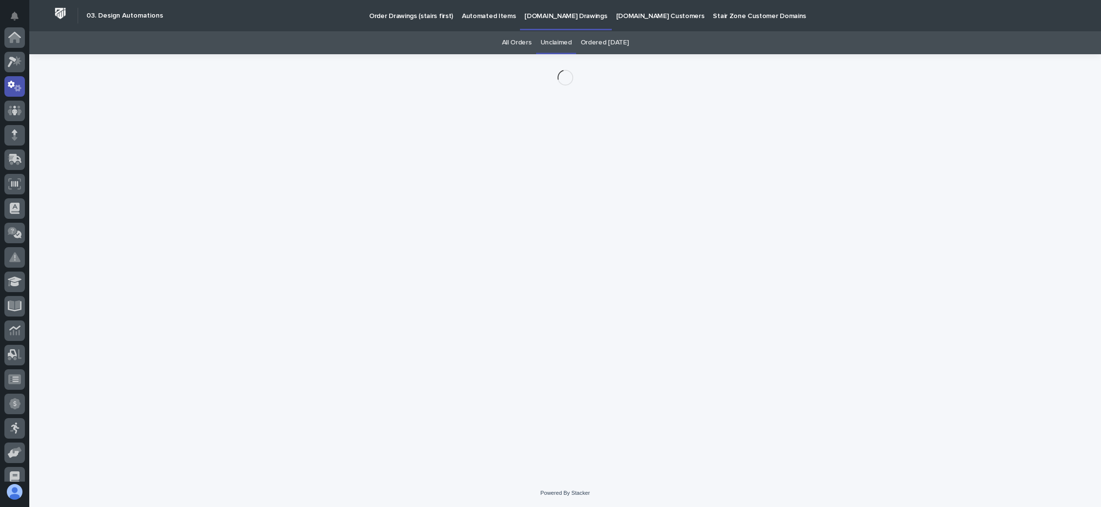
scroll to position [48, 0]
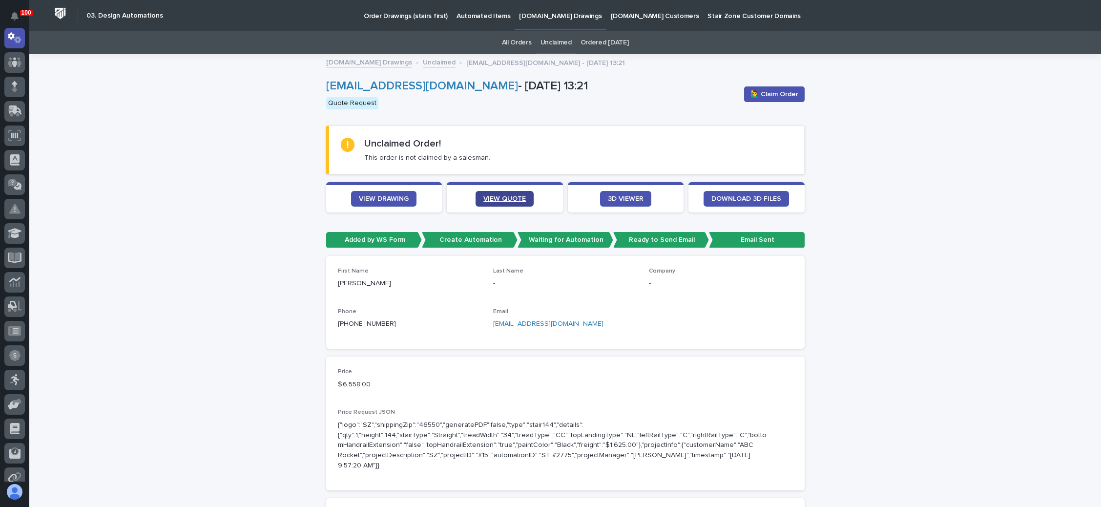
click at [498, 193] on link "VIEW QUOTE" at bounding box center [505, 199] width 58 height 16
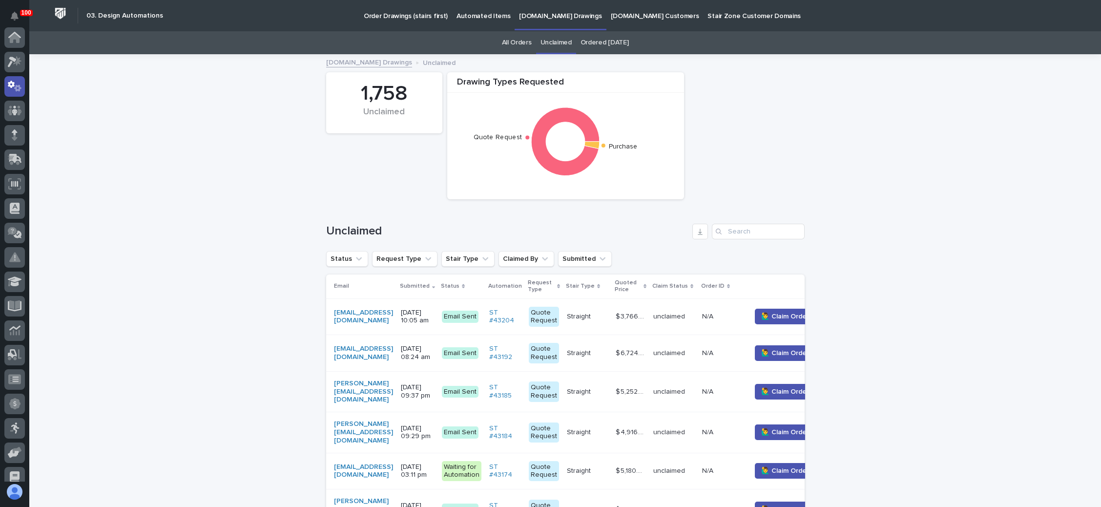
scroll to position [48, 0]
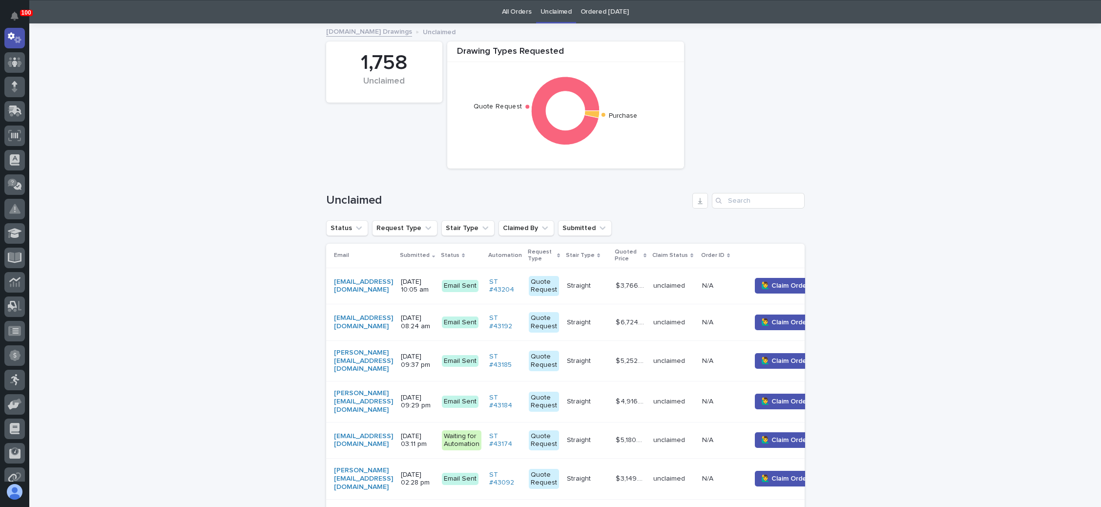
click at [434, 285] on p "10/09/2025 10:05 am" at bounding box center [417, 286] width 33 height 17
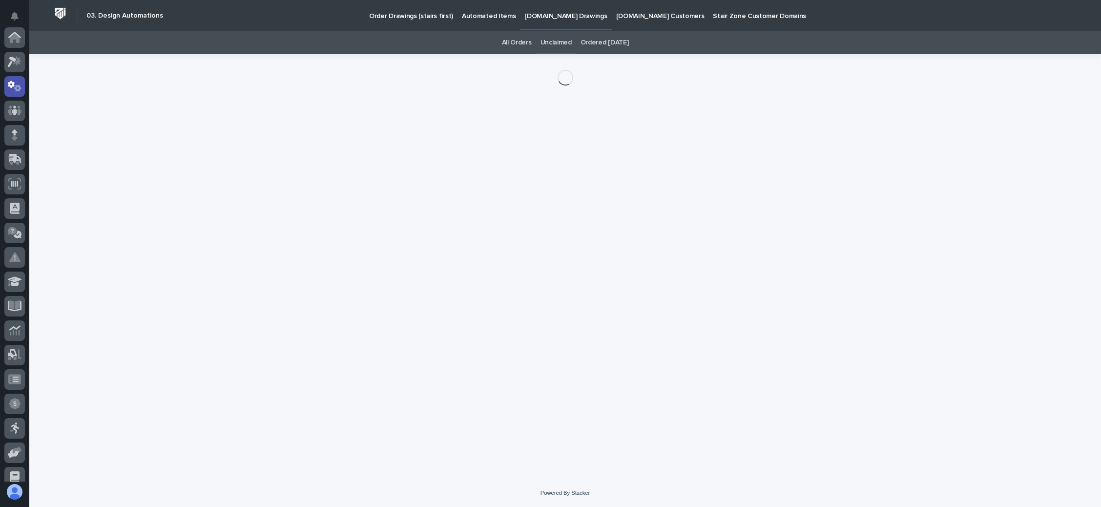
scroll to position [48, 0]
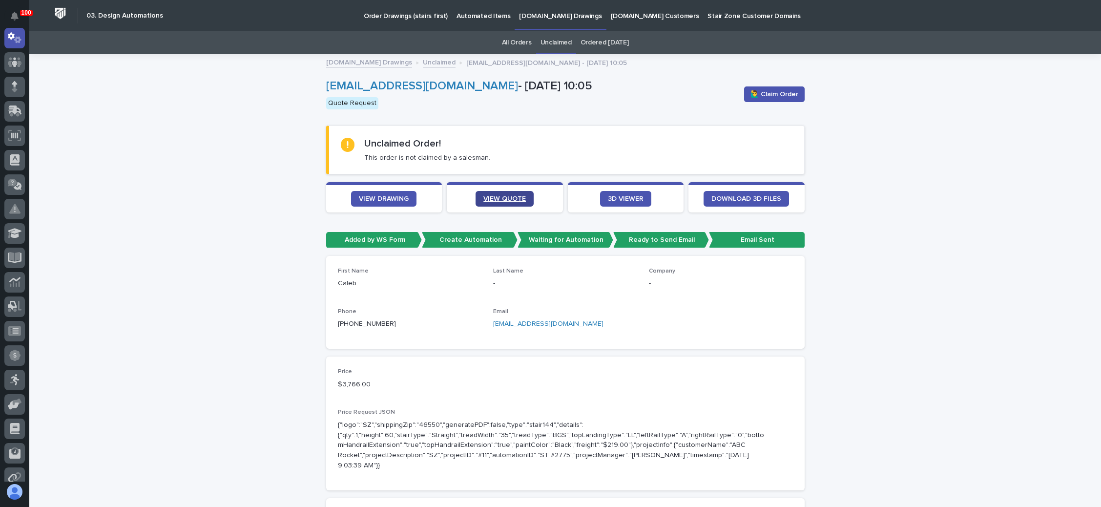
click at [508, 193] on link "VIEW QUOTE" at bounding box center [505, 199] width 58 height 16
click at [389, 199] on span "VIEW DRAWING" at bounding box center [384, 198] width 50 height 7
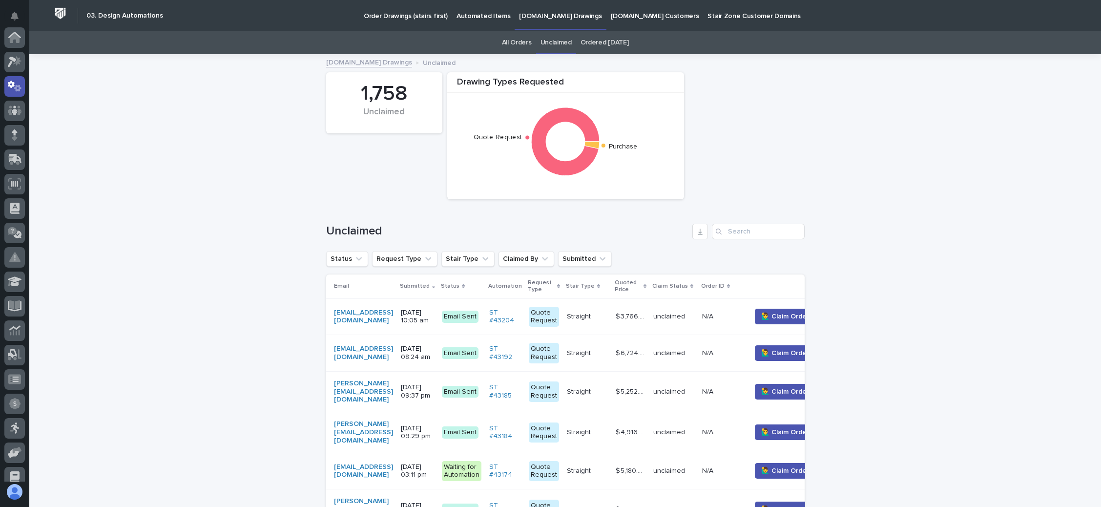
scroll to position [48, 0]
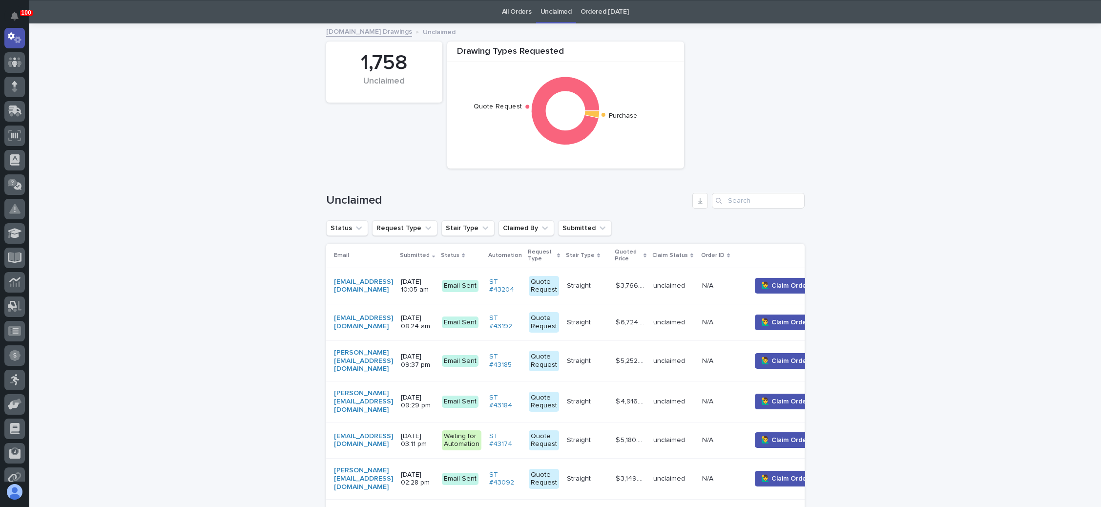
click at [434, 320] on p "10/09/2025 08:24 am" at bounding box center [417, 322] width 33 height 17
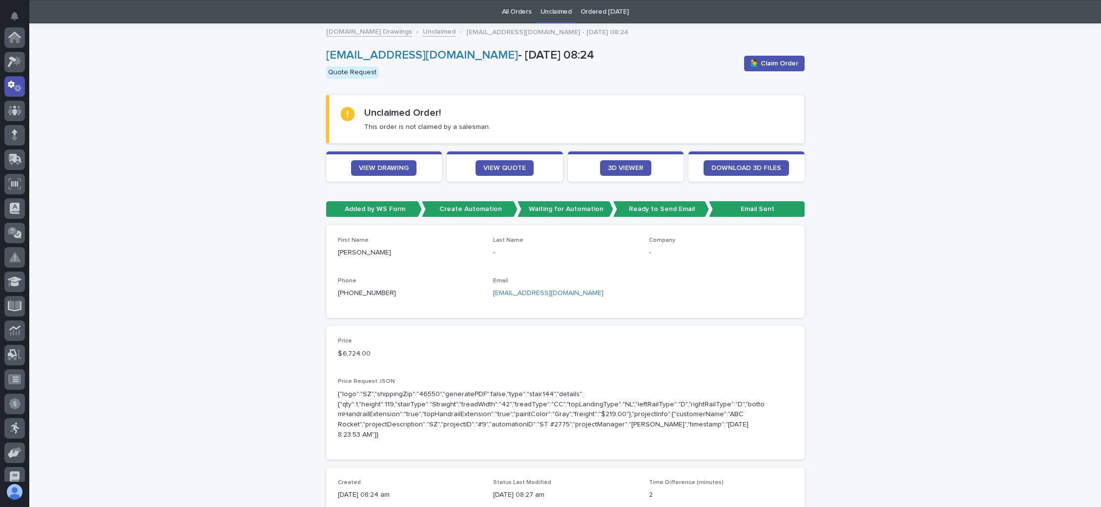
scroll to position [48, 0]
click at [779, 60] on span "🙋‍♂️ Claim Order" at bounding box center [774, 64] width 48 height 10
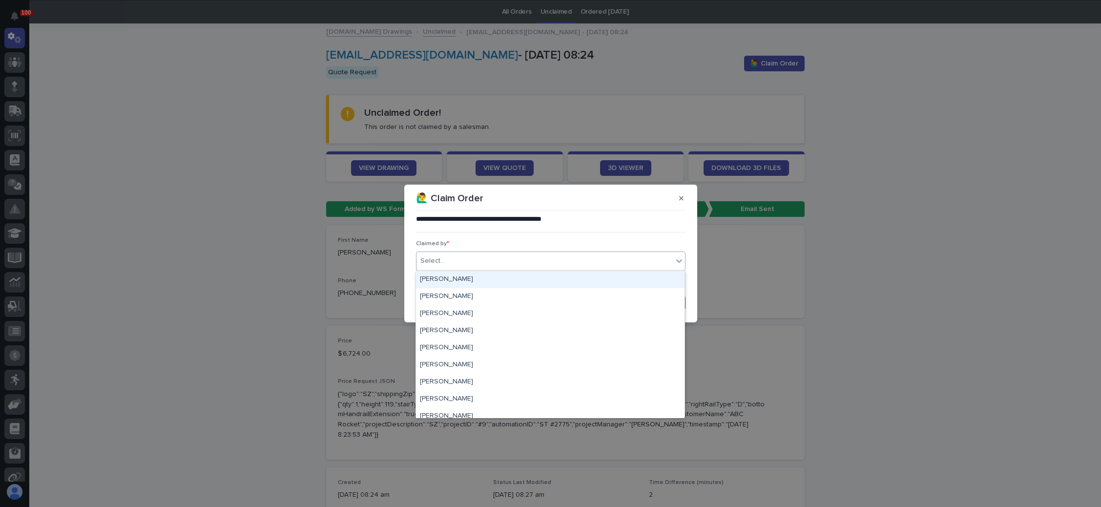
click at [532, 257] on div "Select..." at bounding box center [544, 261] width 256 height 16
type input "**"
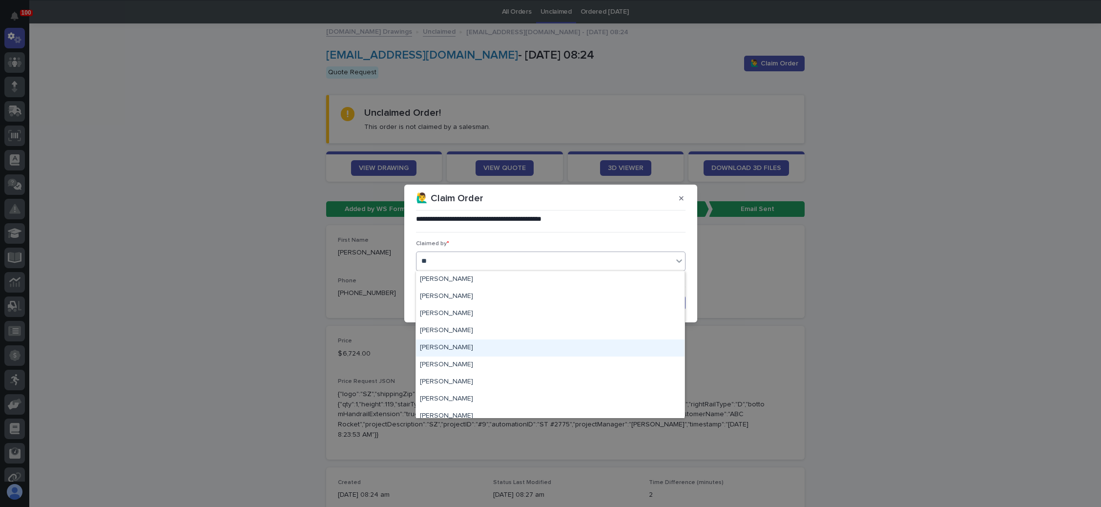
click at [458, 345] on div "[PERSON_NAME]" at bounding box center [550, 347] width 269 height 17
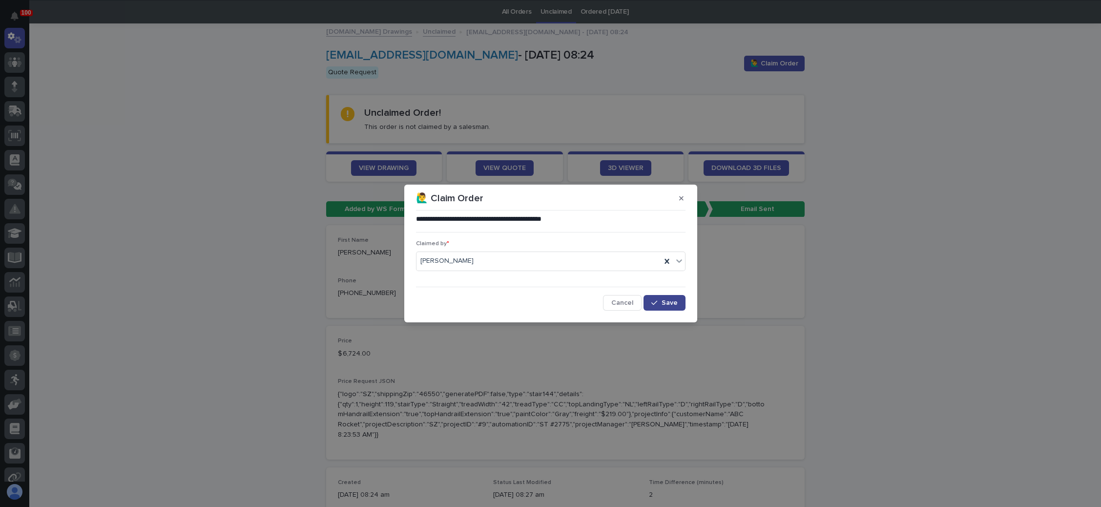
click at [651, 299] on button "Save" at bounding box center [664, 303] width 42 height 16
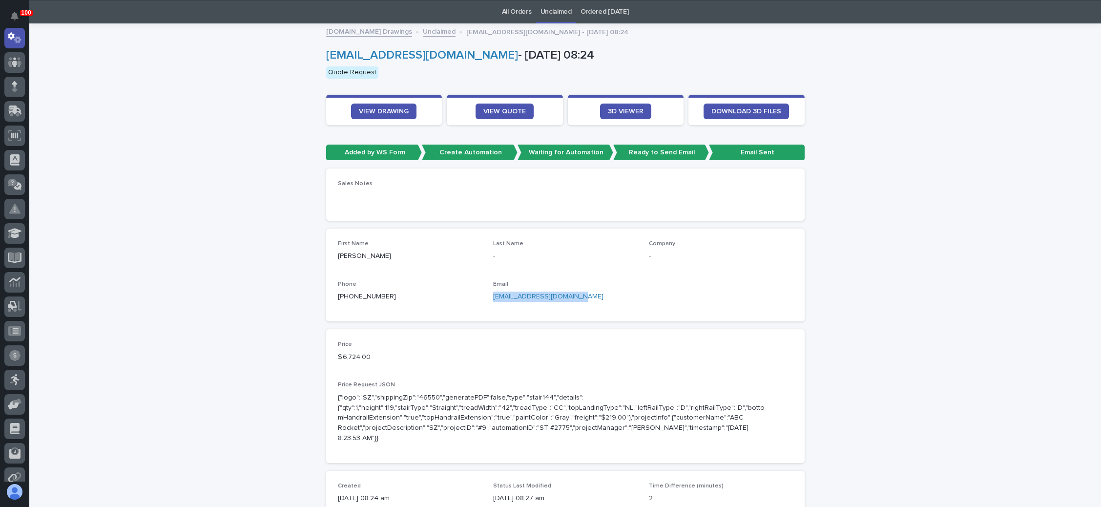
drag, startPoint x: 563, startPoint y: 295, endPoint x: 484, endPoint y: 298, distance: 78.7
click at [484, 298] on div "First Name Michael Last Name - Company - Phone +1 (954) 607-0602 Email info@iri…" at bounding box center [565, 274] width 455 height 69
copy link "info@iriefoodservice.com"
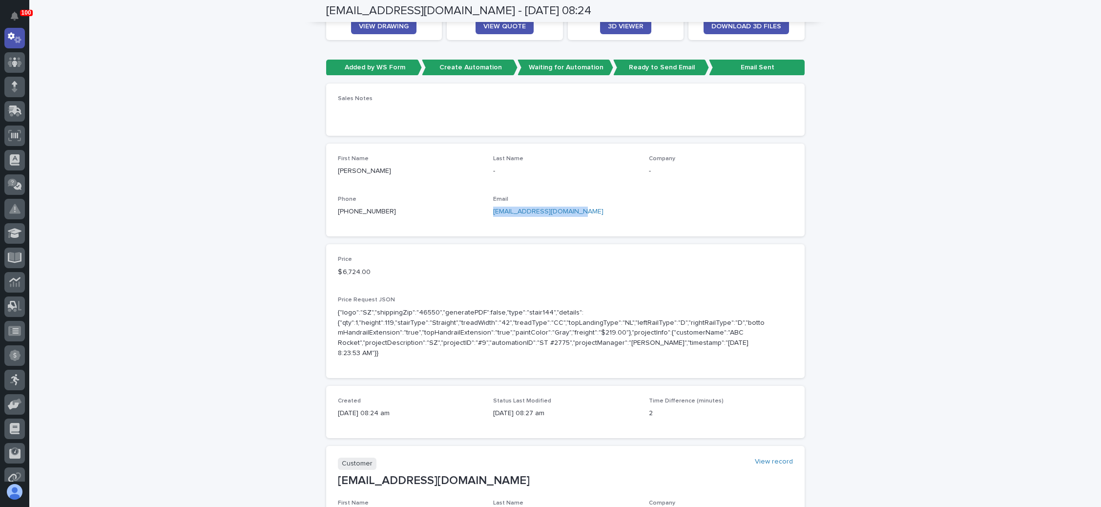
scroll to position [104, 0]
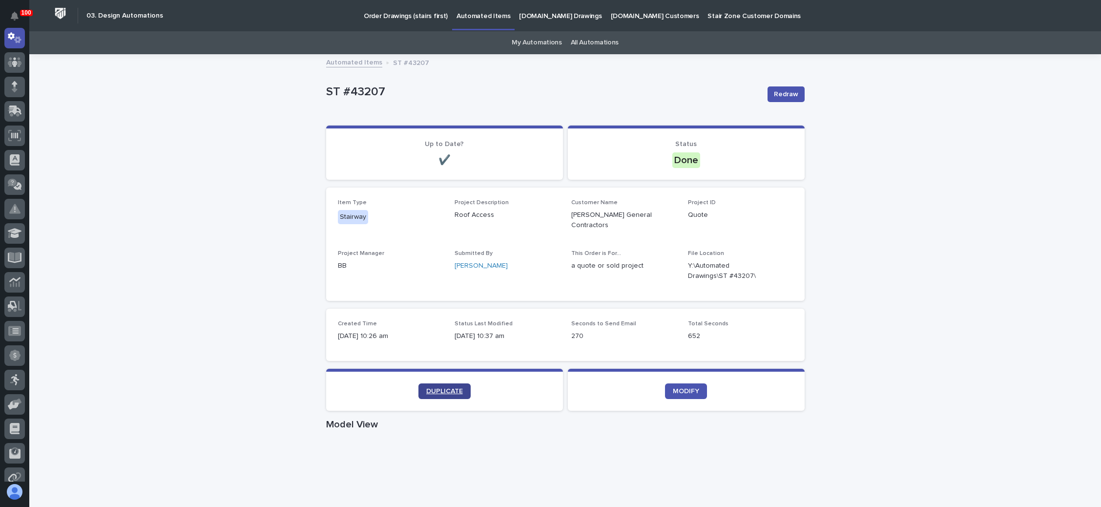
click at [440, 383] on link "DUPLICATE" at bounding box center [444, 391] width 52 height 16
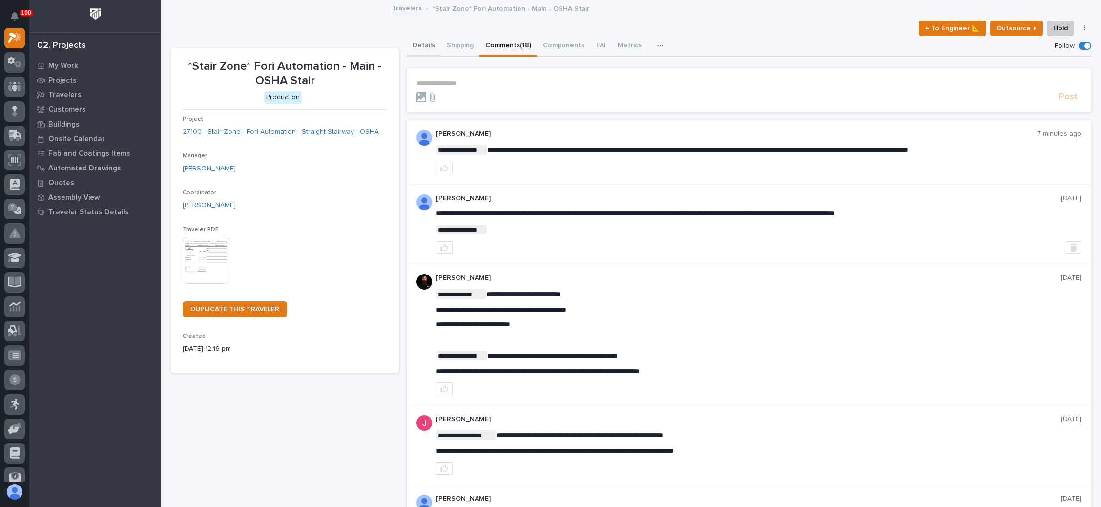
click at [423, 42] on button "Details" at bounding box center [424, 46] width 34 height 21
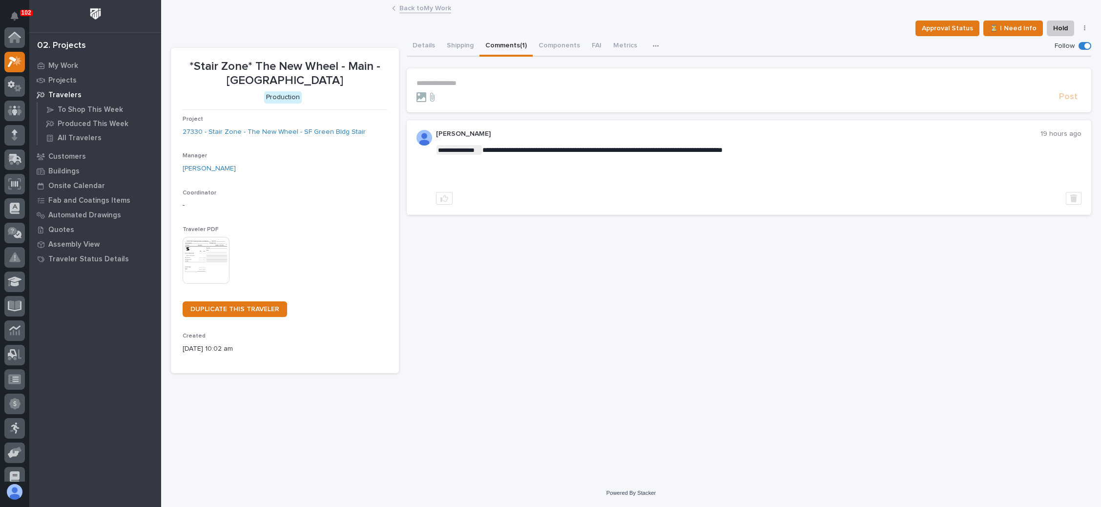
scroll to position [24, 0]
click at [61, 61] on div "My Work" at bounding box center [95, 66] width 127 height 14
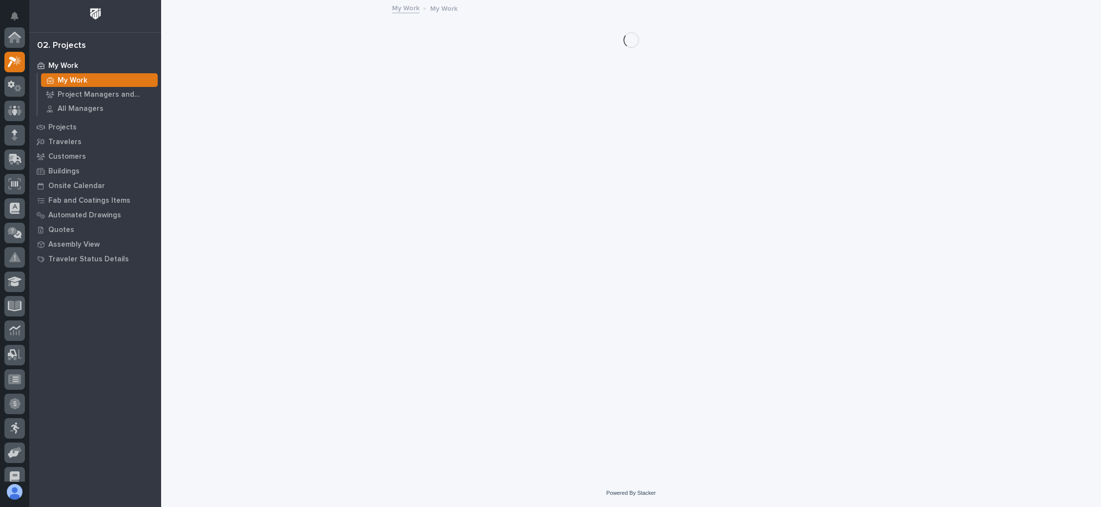
scroll to position [24, 0]
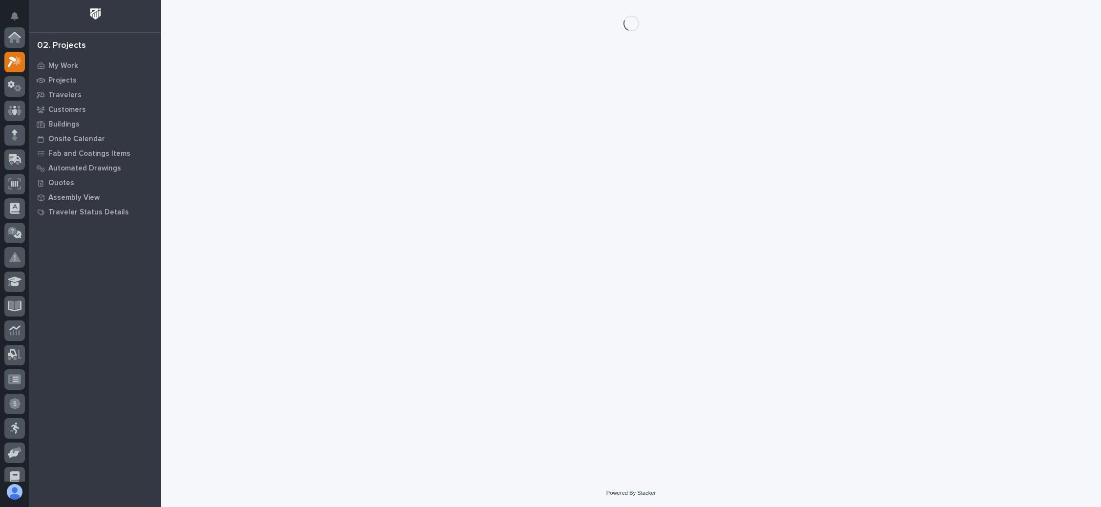
scroll to position [24, 0]
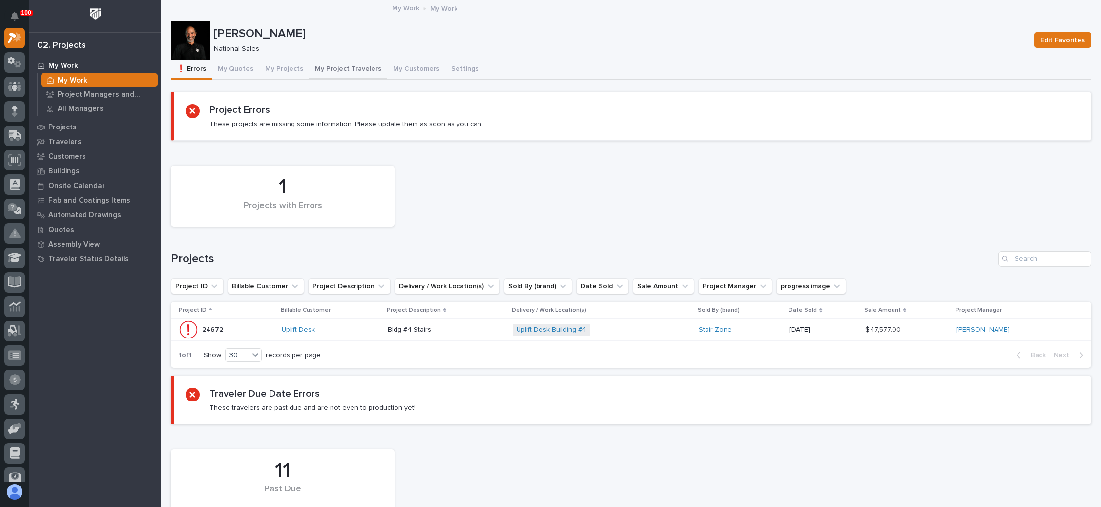
click at [337, 65] on button "My Project Travelers" at bounding box center [348, 70] width 78 height 21
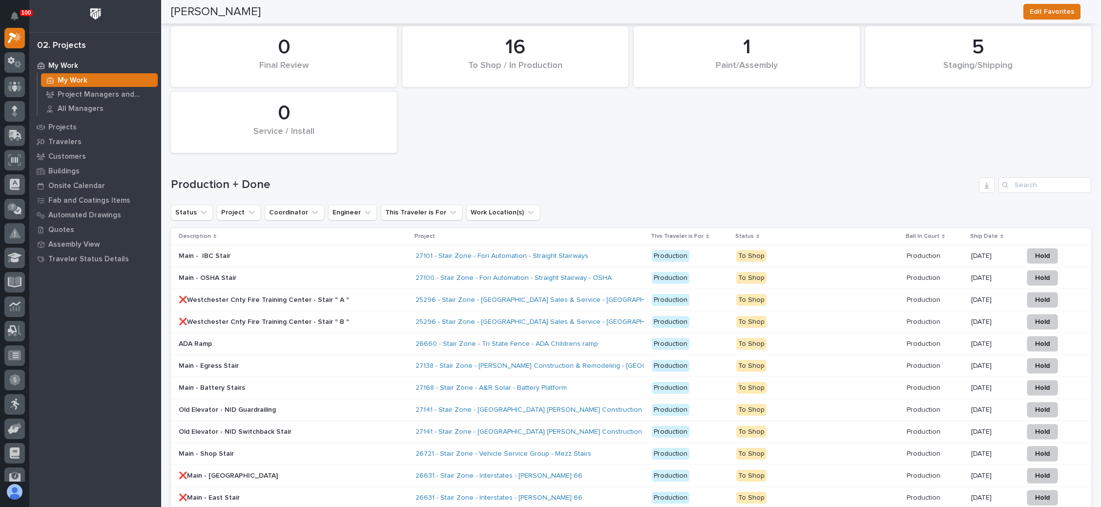
scroll to position [1318, 0]
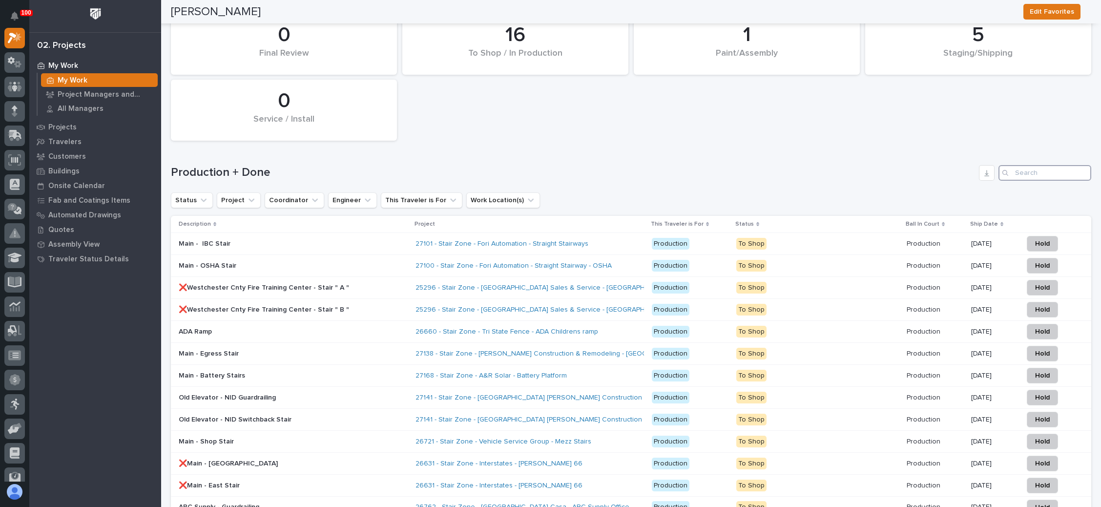
click at [1016, 165] on input "Search" at bounding box center [1044, 173] width 93 height 16
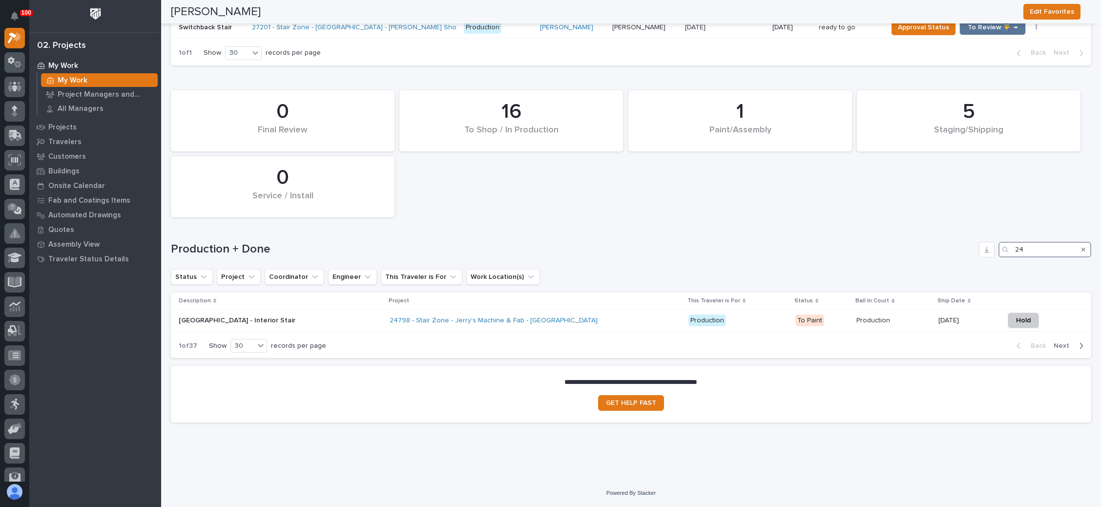
scroll to position [1234, 0]
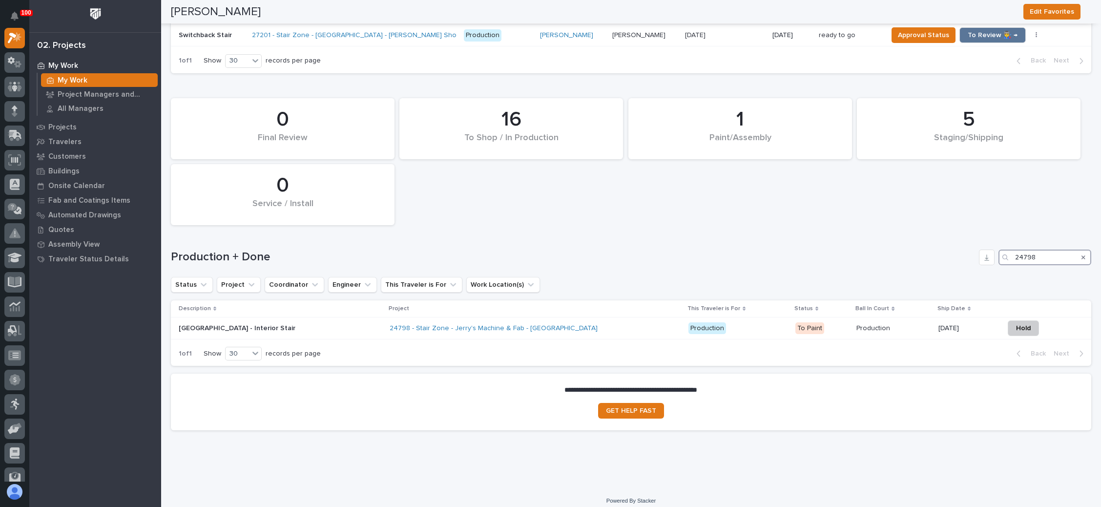
type input "24798"
click at [861, 322] on p "Production" at bounding box center [874, 327] width 36 height 10
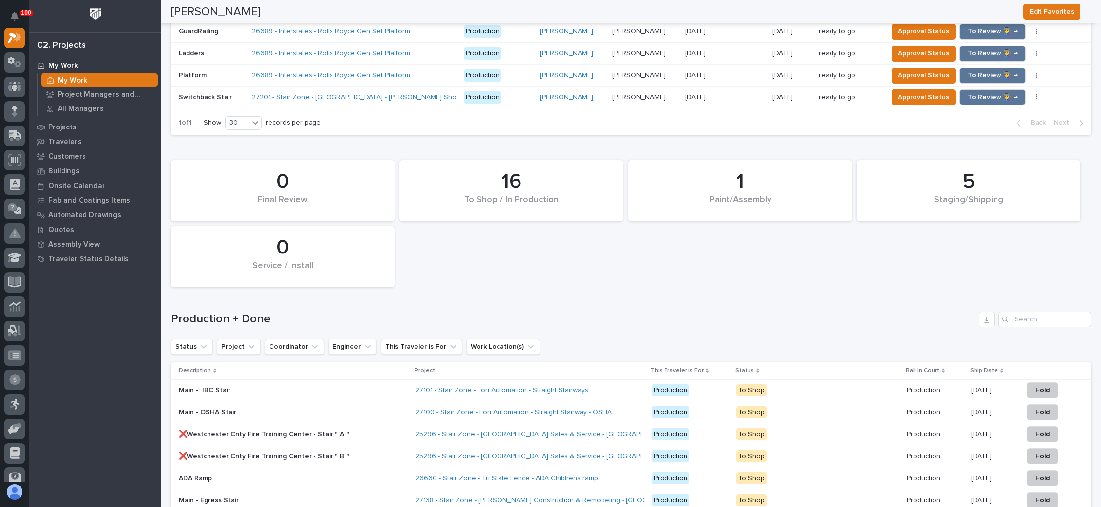
scroll to position [1245, 0]
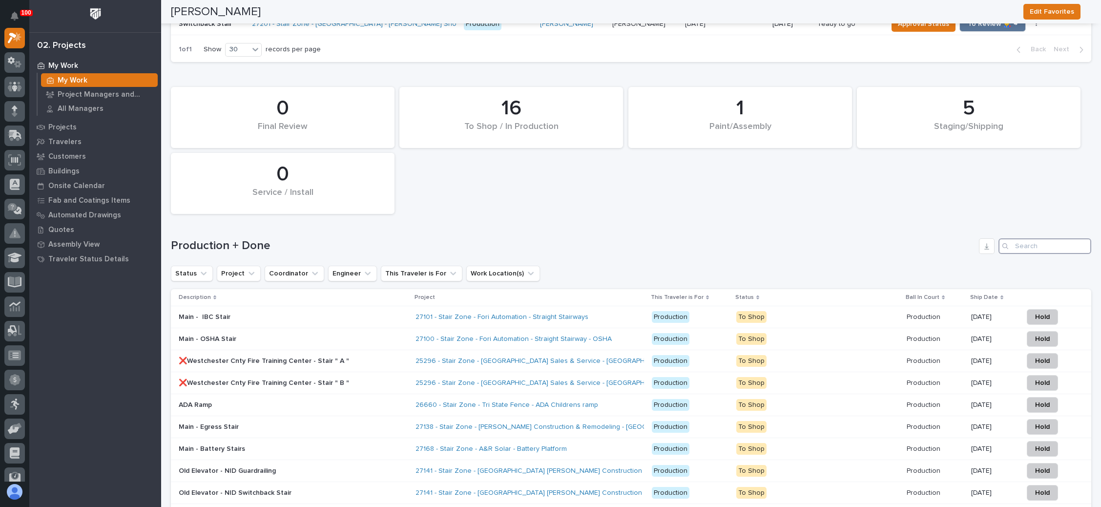
click at [1027, 239] on input "Search" at bounding box center [1044, 246] width 93 height 16
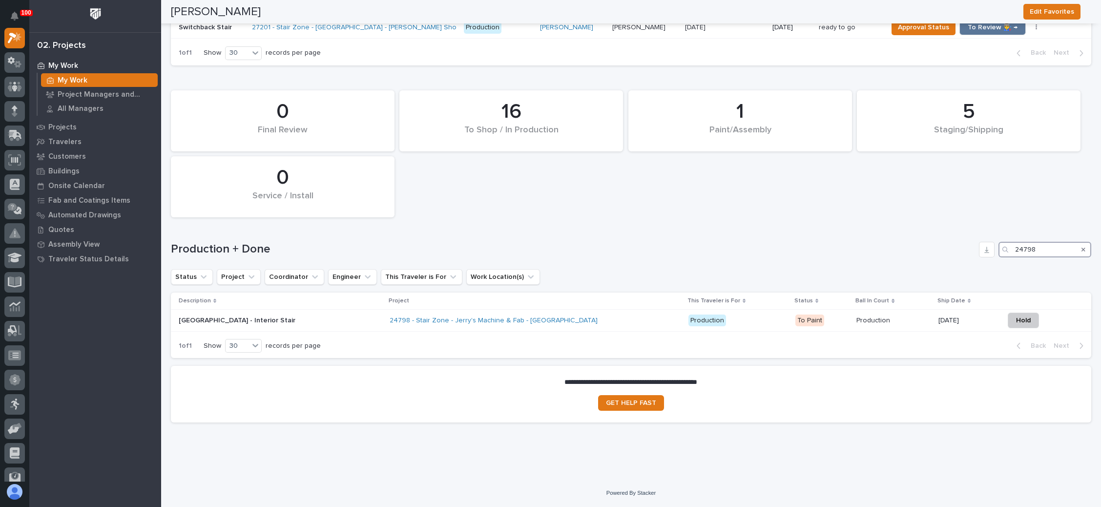
scroll to position [1234, 0]
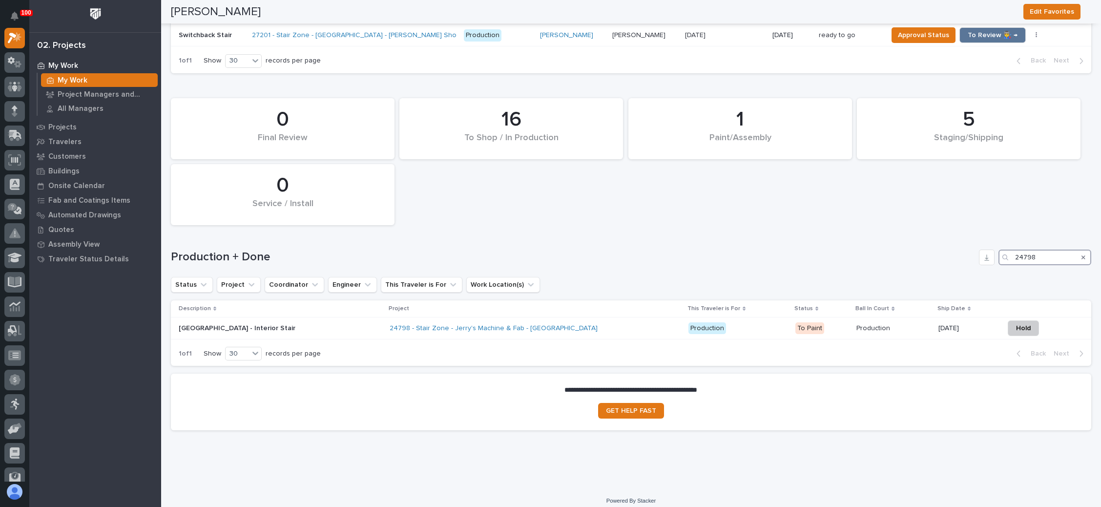
type input "24798"
click at [747, 225] on div "5 Staging/Shipping 16 To Shop / In Production 1 Paint/Assembly 0 Final Review 0…" at bounding box center [631, 229] width 920 height 273
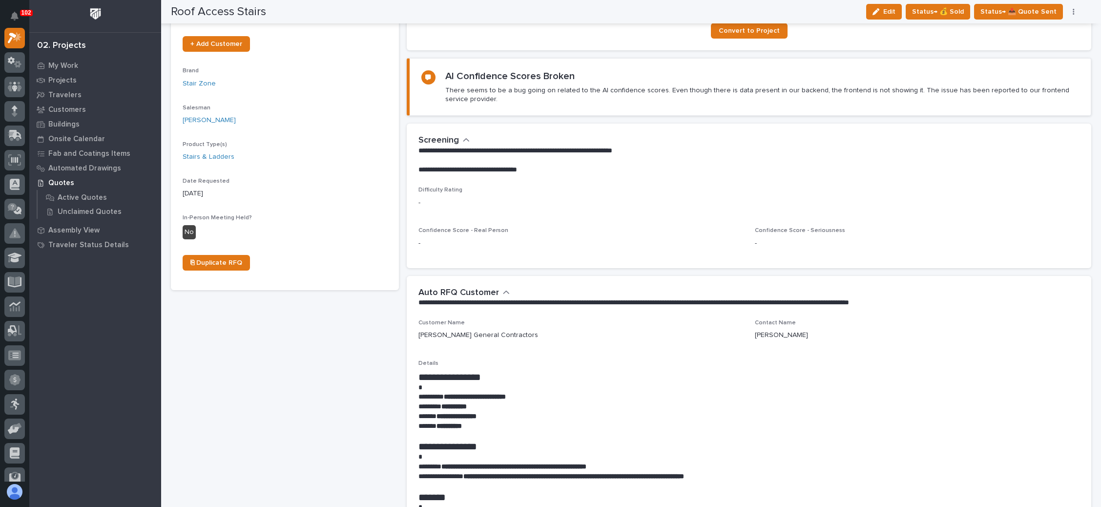
scroll to position [220, 0]
